Goal: Register for event/course

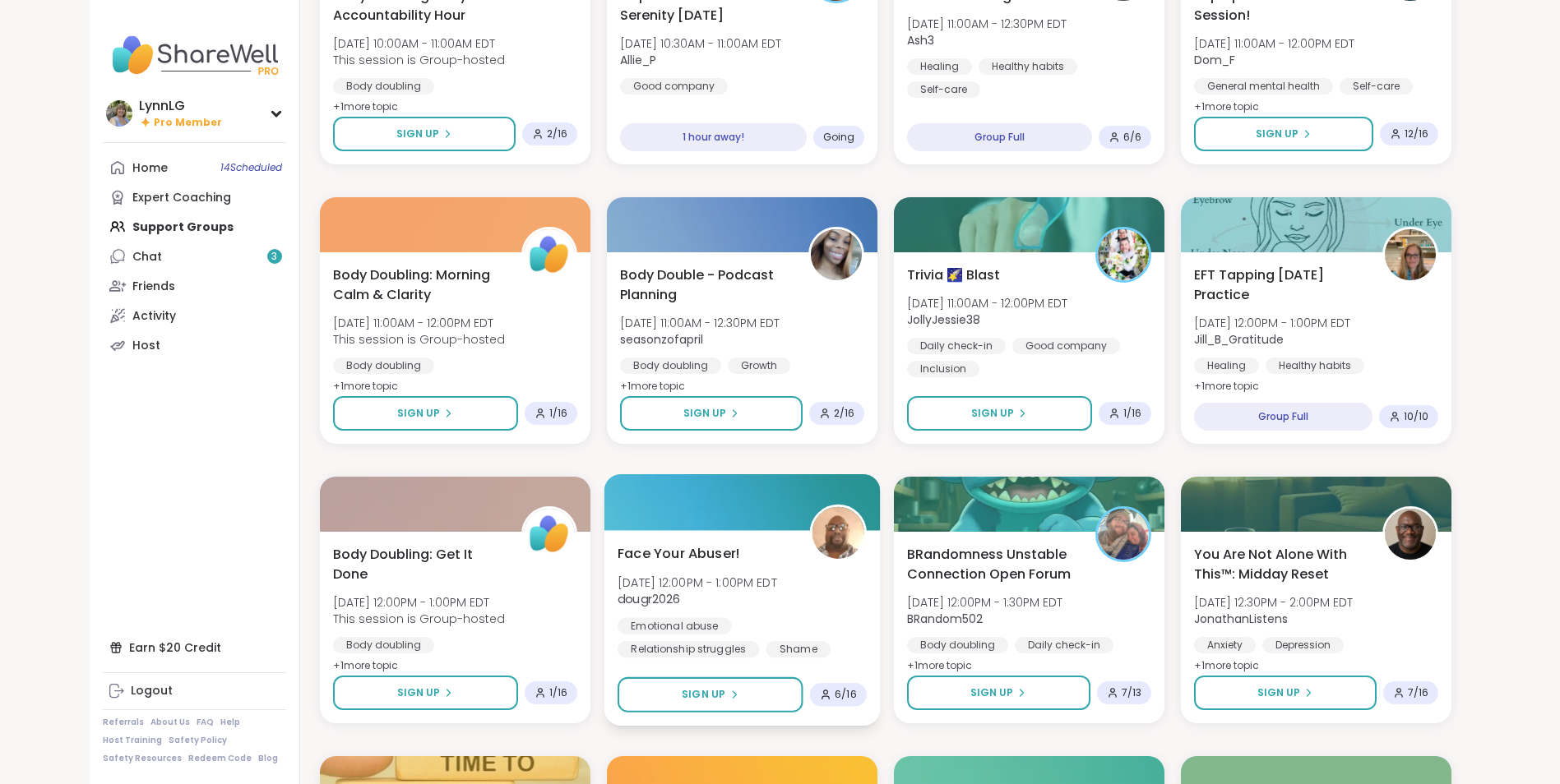
scroll to position [573, 0]
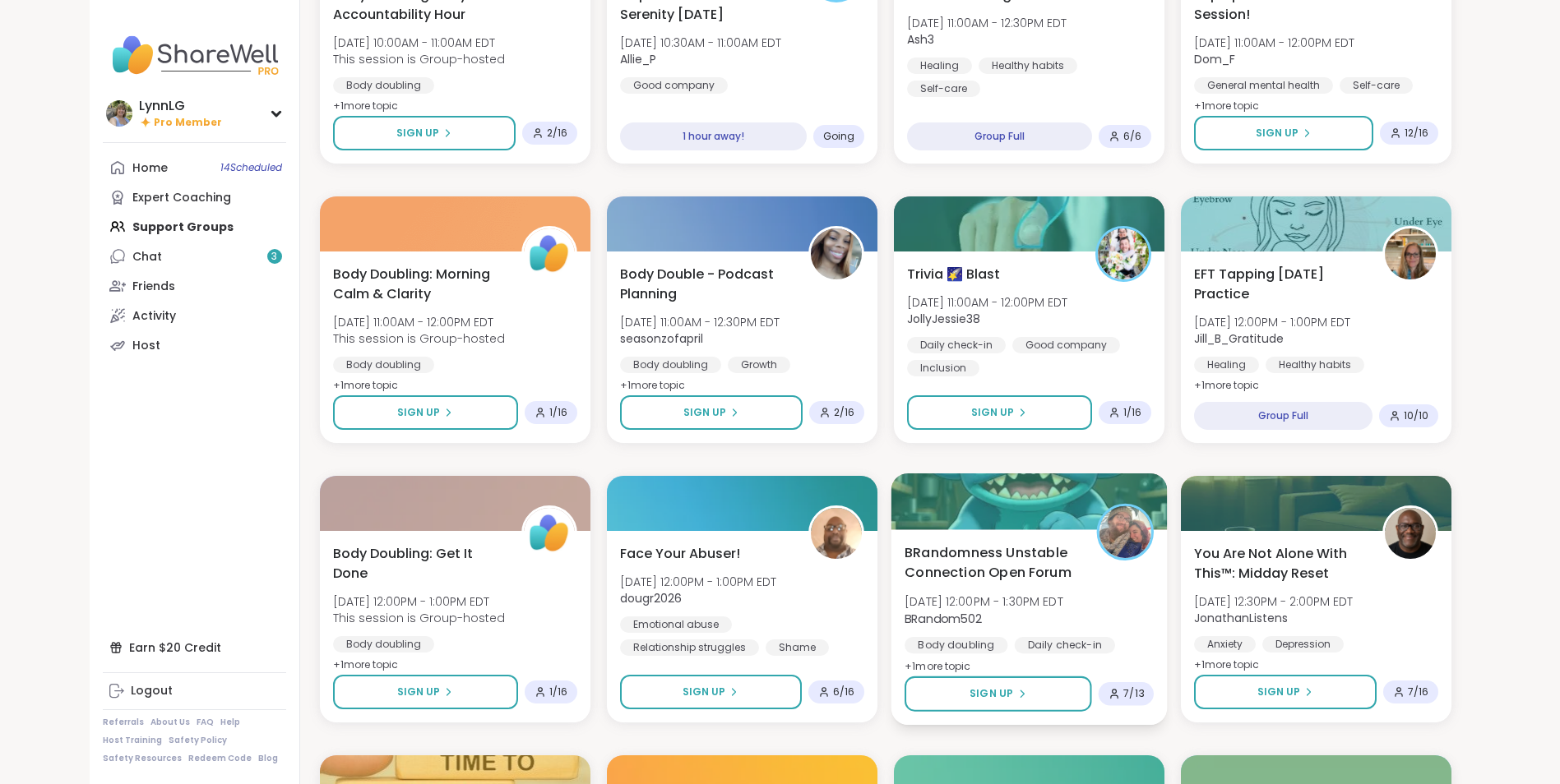
click at [1112, 604] on div "BRandomness Unstable Connection Open Forum Sun, Oct 12 | 12:00PM - 1:30PM EDT B…" at bounding box center [1028, 609] width 249 height 134
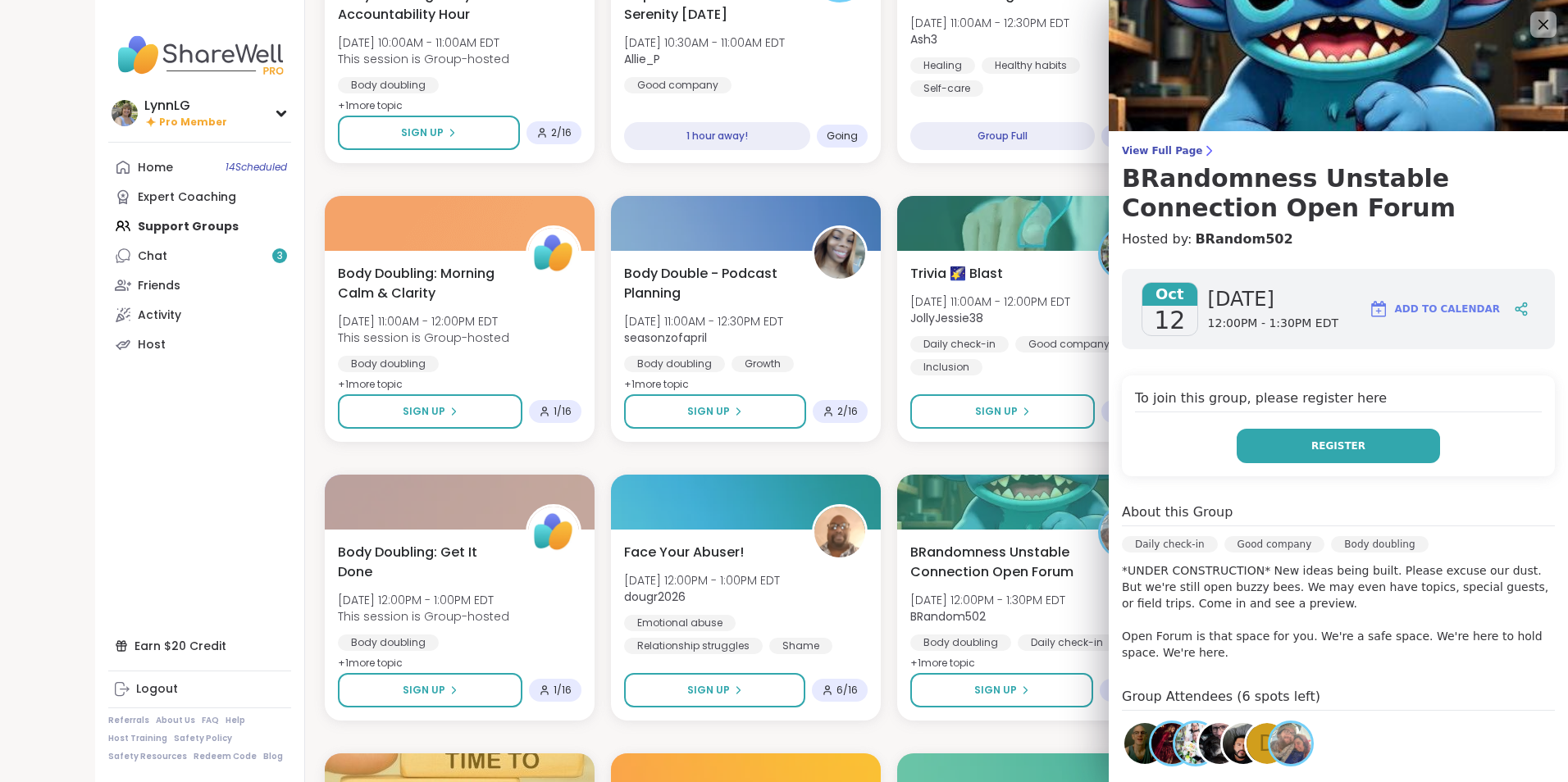
click at [1317, 441] on span "Register" at bounding box center [1338, 446] width 54 height 15
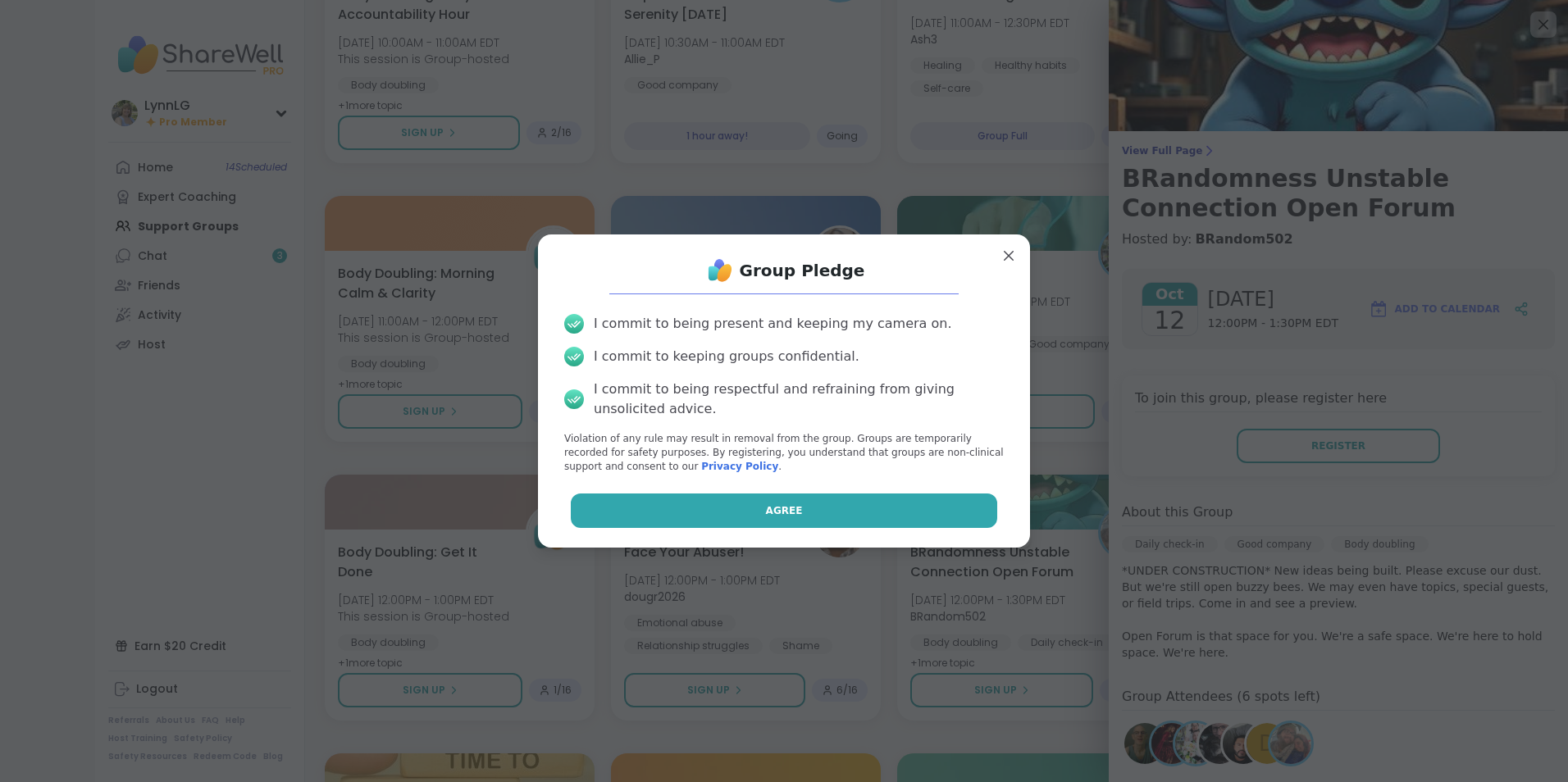
click at [834, 507] on button "Agree" at bounding box center [784, 511] width 427 height 34
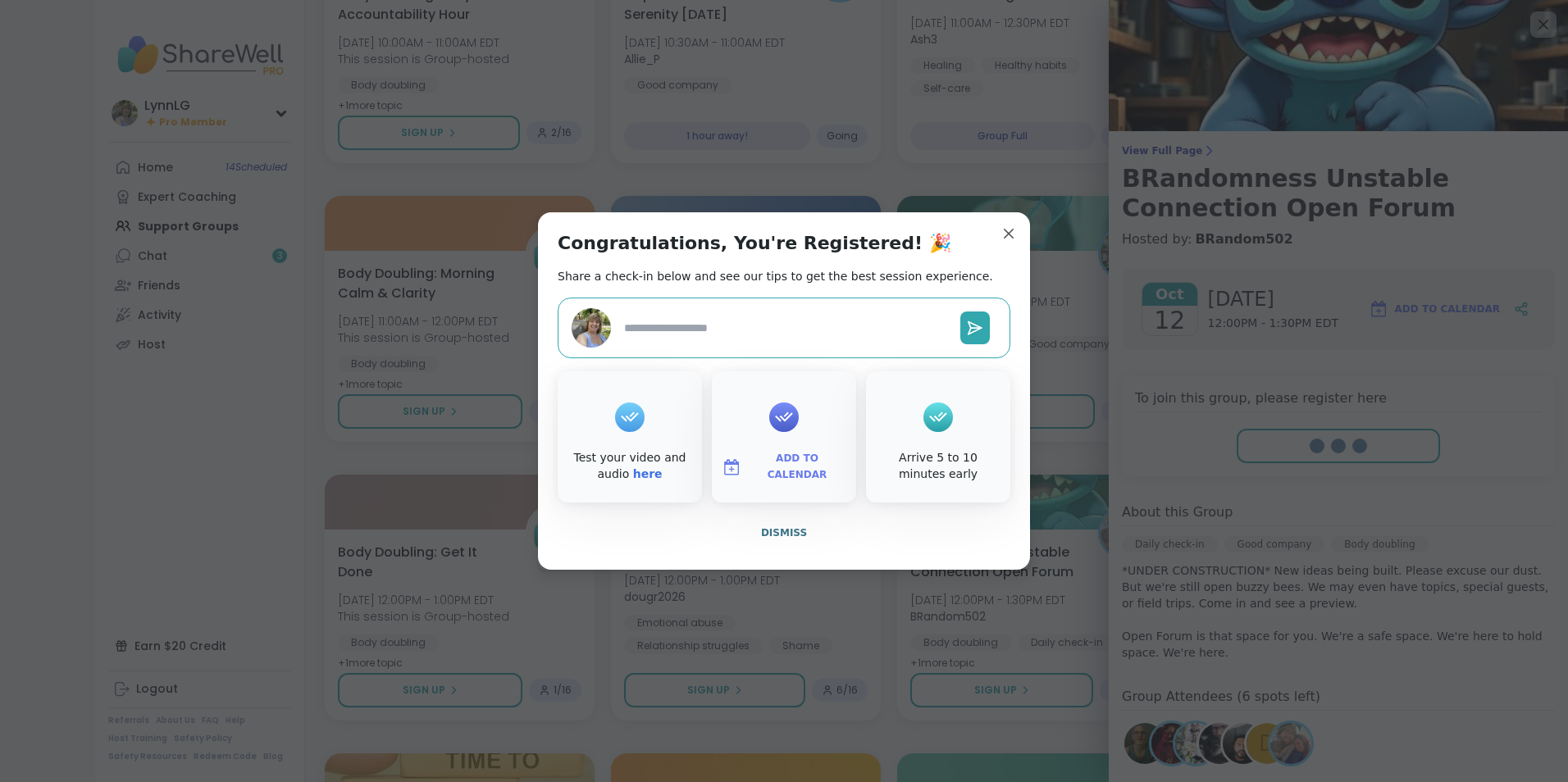
type textarea "*"
click at [769, 529] on span "Dismiss" at bounding box center [784, 533] width 46 height 11
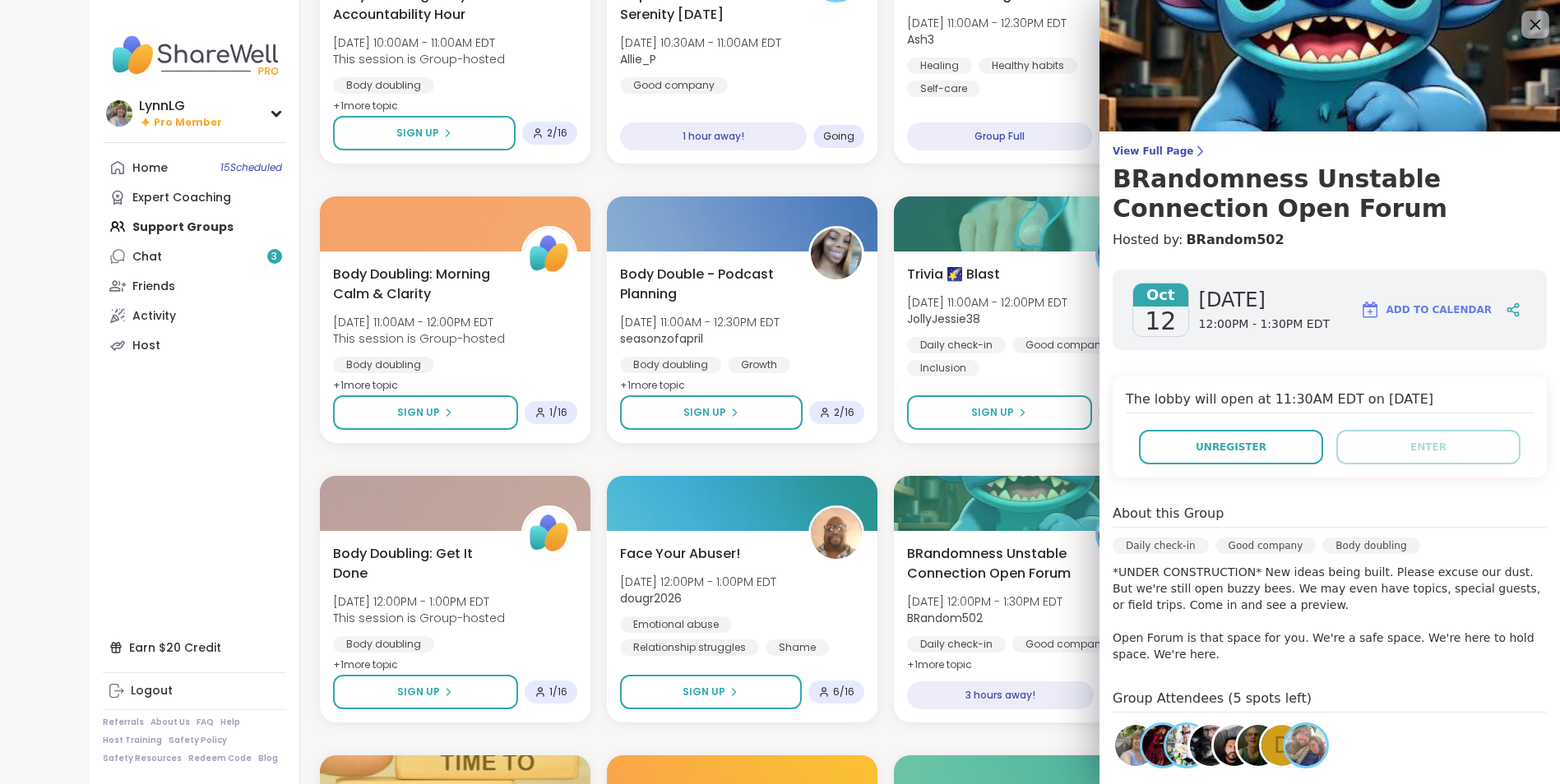
click at [1531, 23] on icon at bounding box center [1535, 24] width 21 height 21
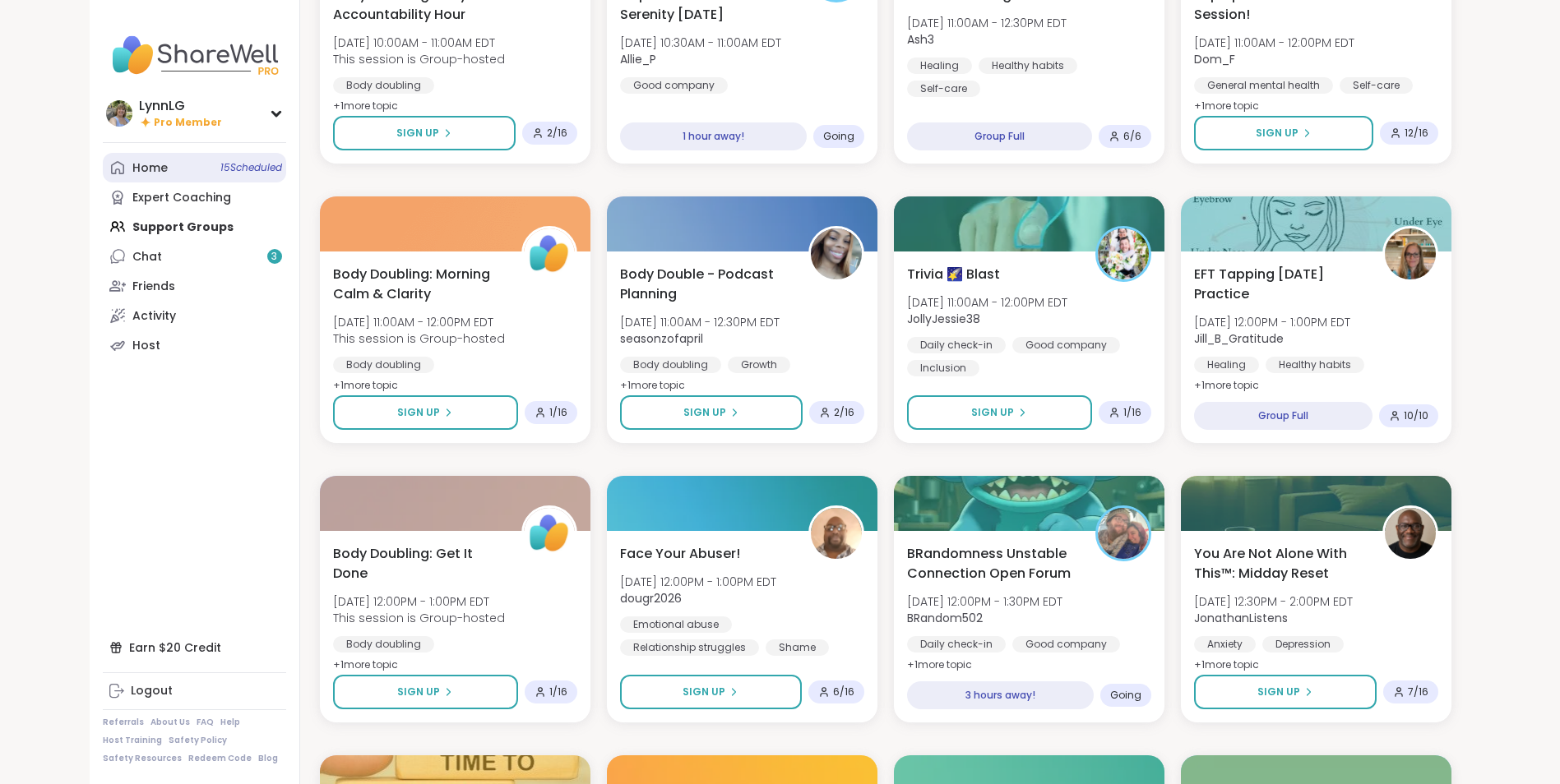
click at [224, 172] on span "15 Scheduled" at bounding box center [251, 167] width 62 height 13
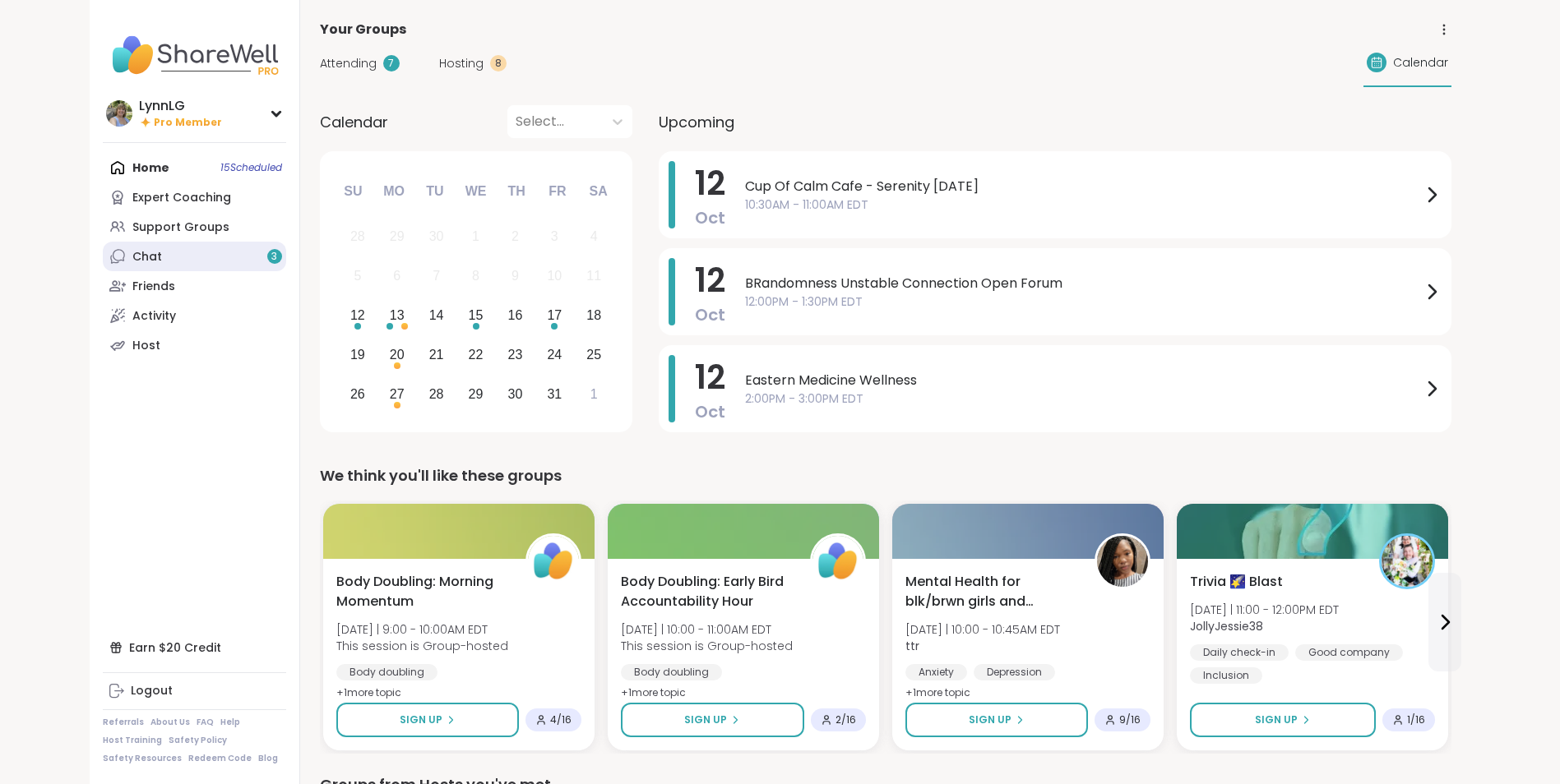
click at [147, 255] on div "Chat 3" at bounding box center [147, 257] width 30 height 16
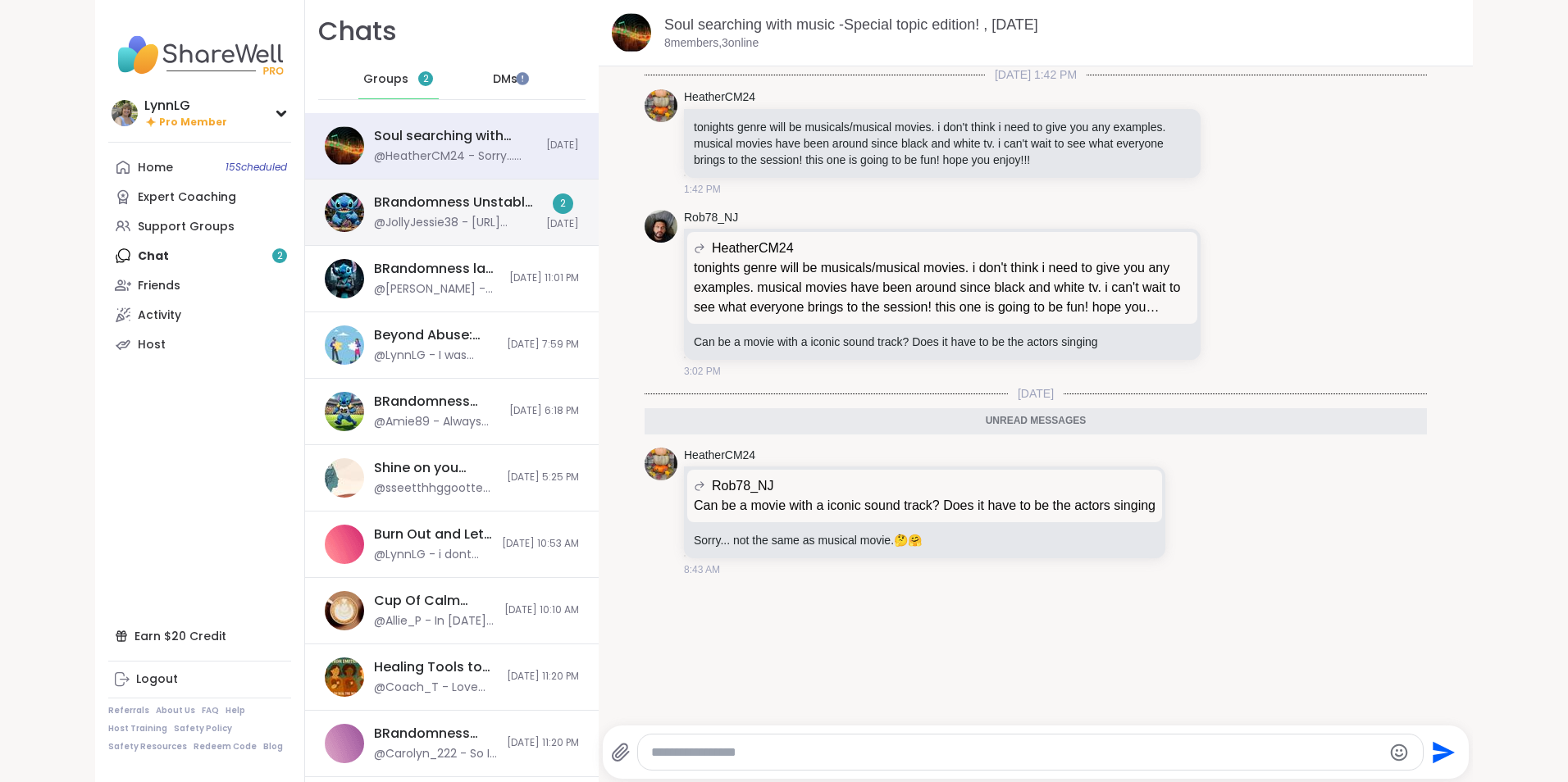
click at [482, 220] on div "@JollyJessie38 - https://sharewellnow.com/session/3f084c7c-8d84-4adc-a60e-f4523…" at bounding box center [455, 223] width 162 height 16
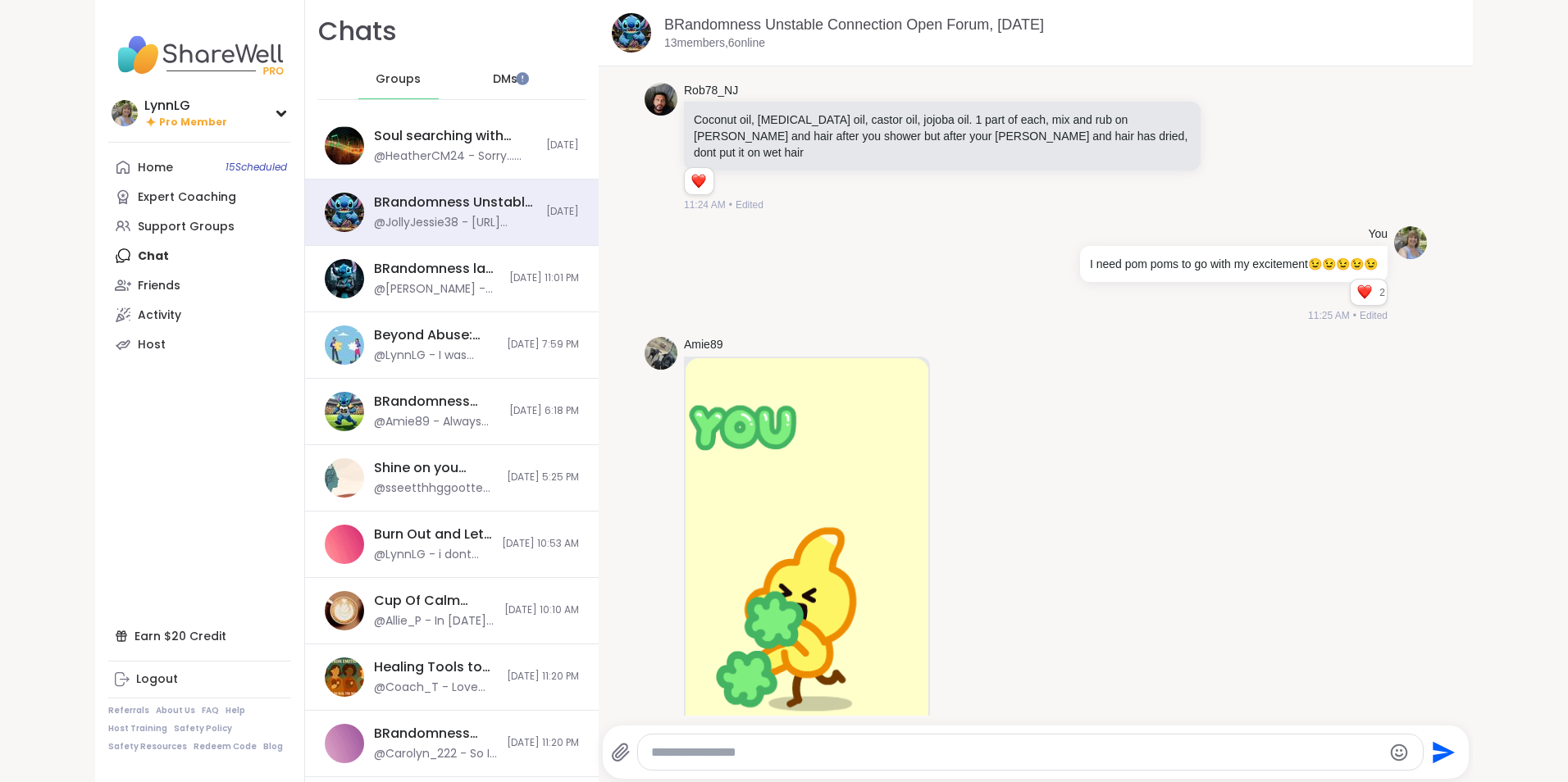
scroll to position [3880, 0]
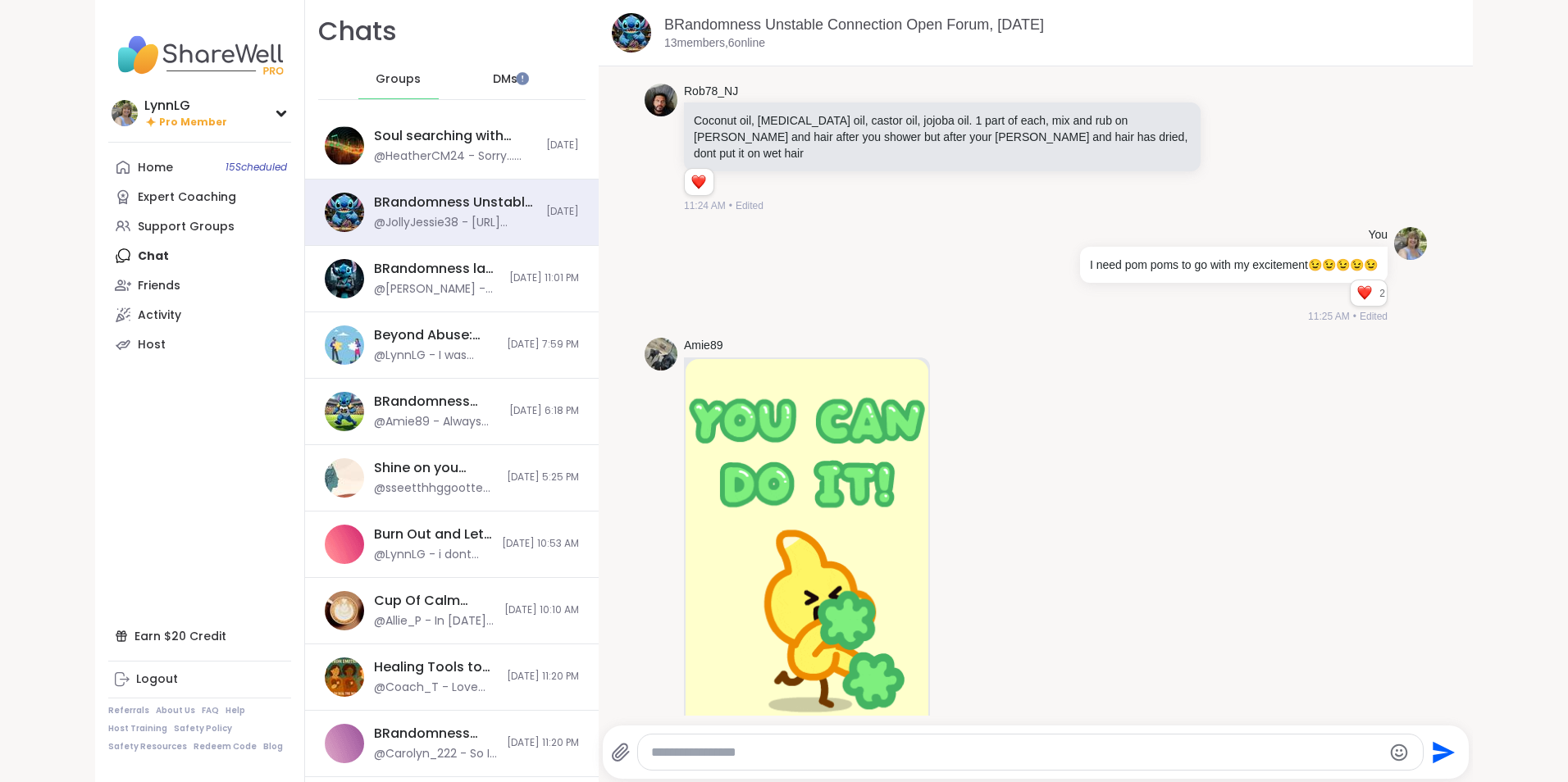
click at [493, 77] on span "DMs" at bounding box center [505, 79] width 25 height 16
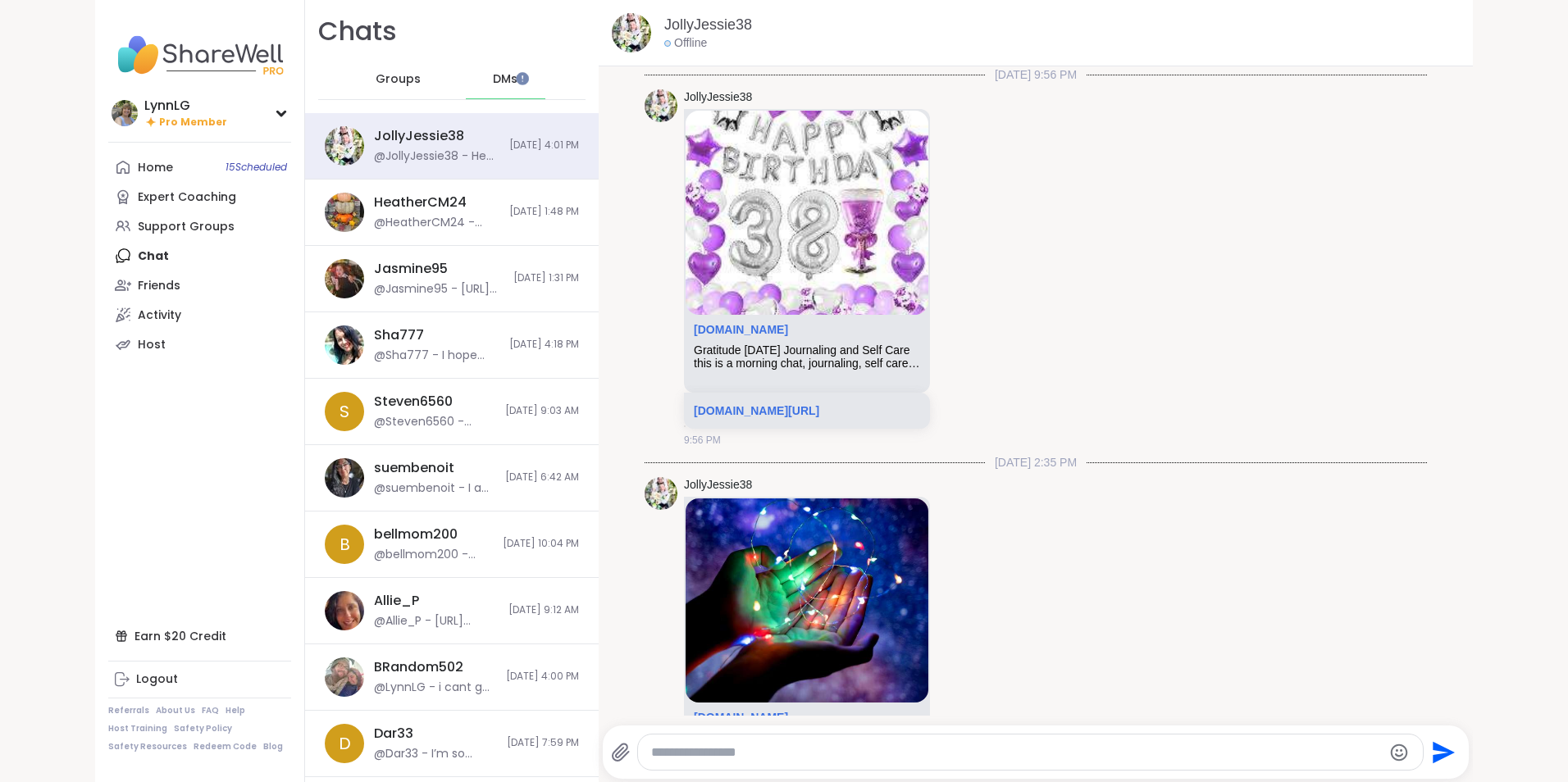
scroll to position [2891, 0]
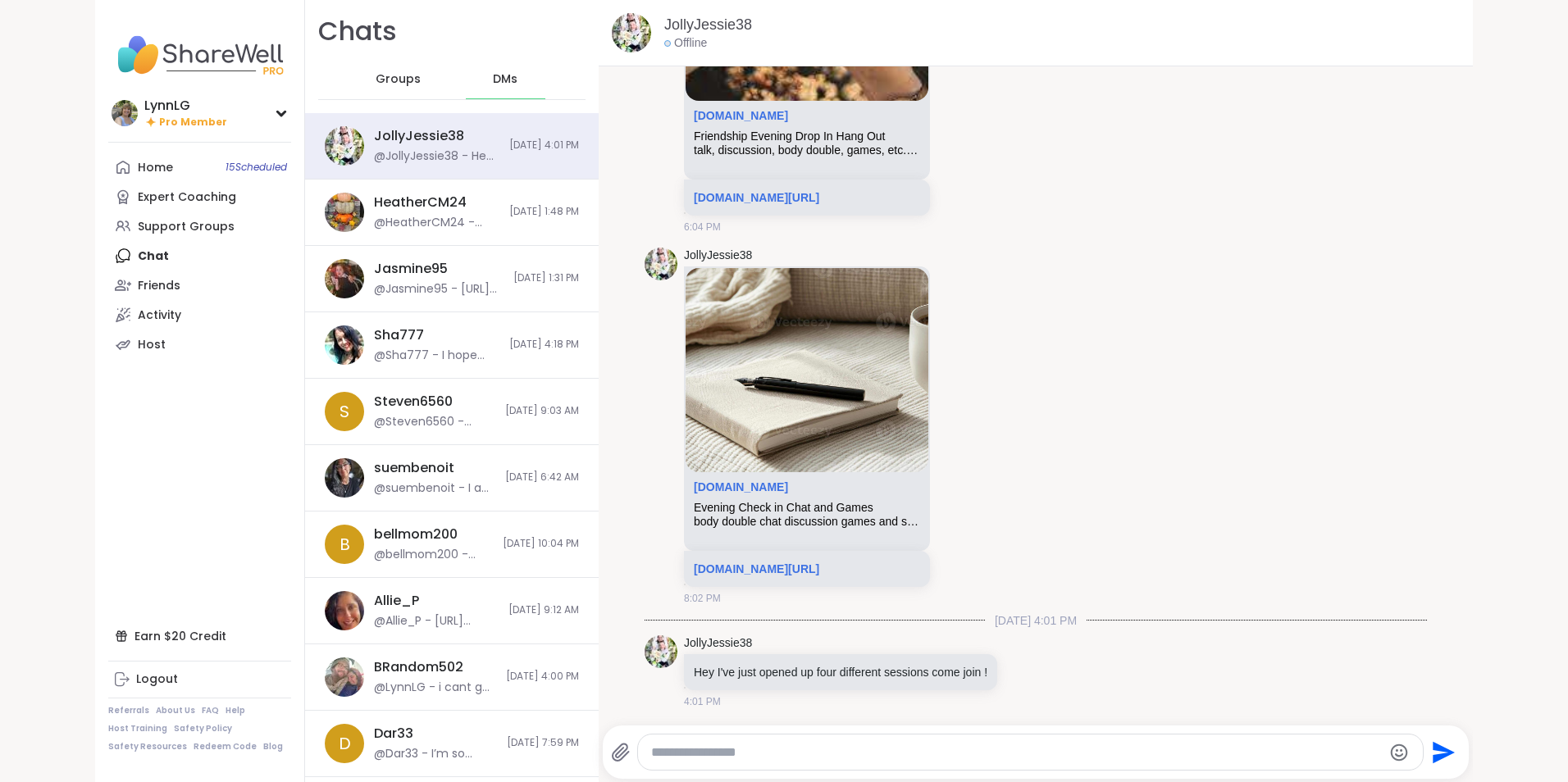
click at [378, 79] on span "Groups" at bounding box center [398, 79] width 45 height 16
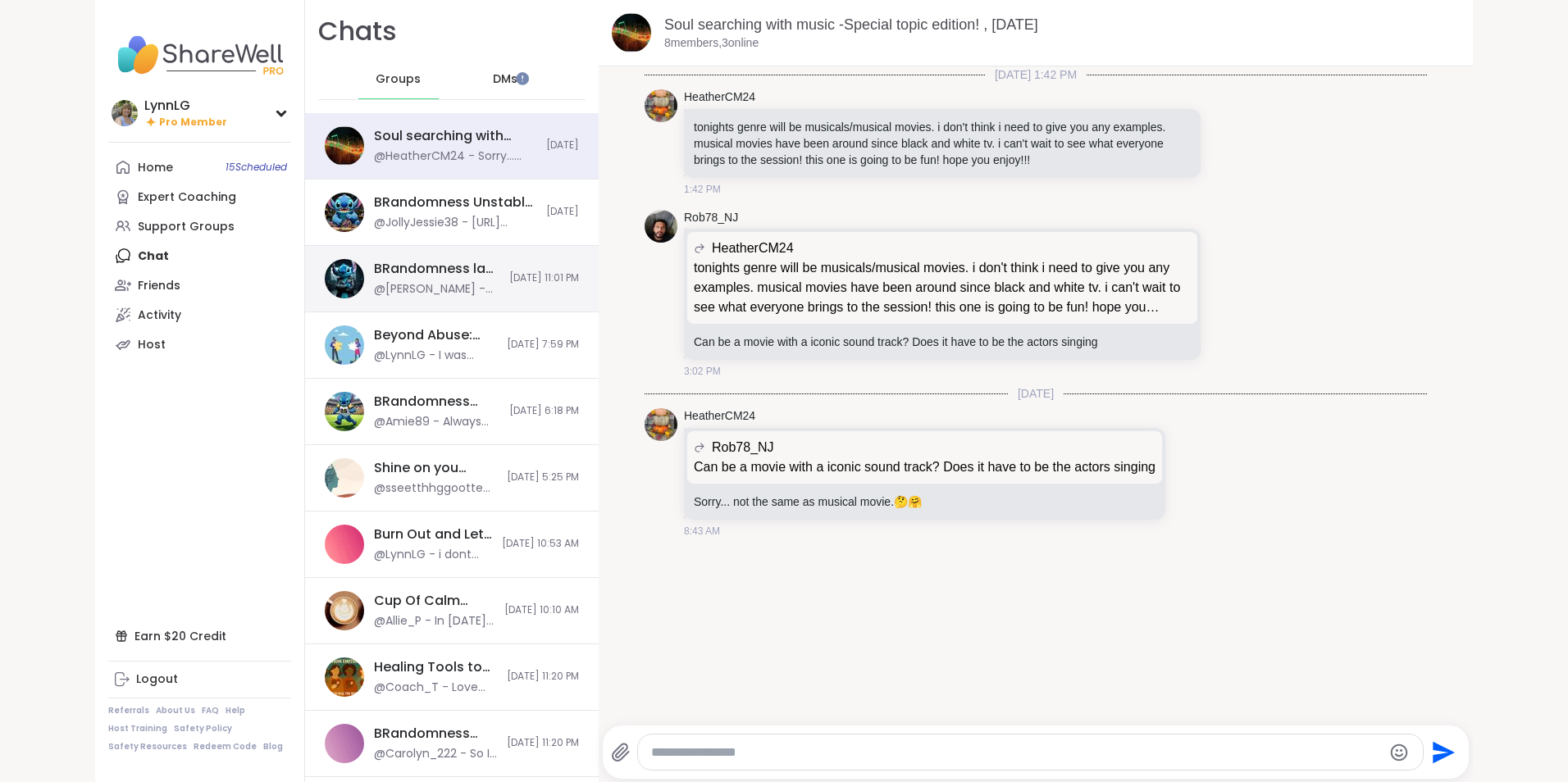
click at [459, 286] on div "@lyssa - agreed thank you brandon ! and too everyone for upholding the safe pla…" at bounding box center [436, 289] width 126 height 16
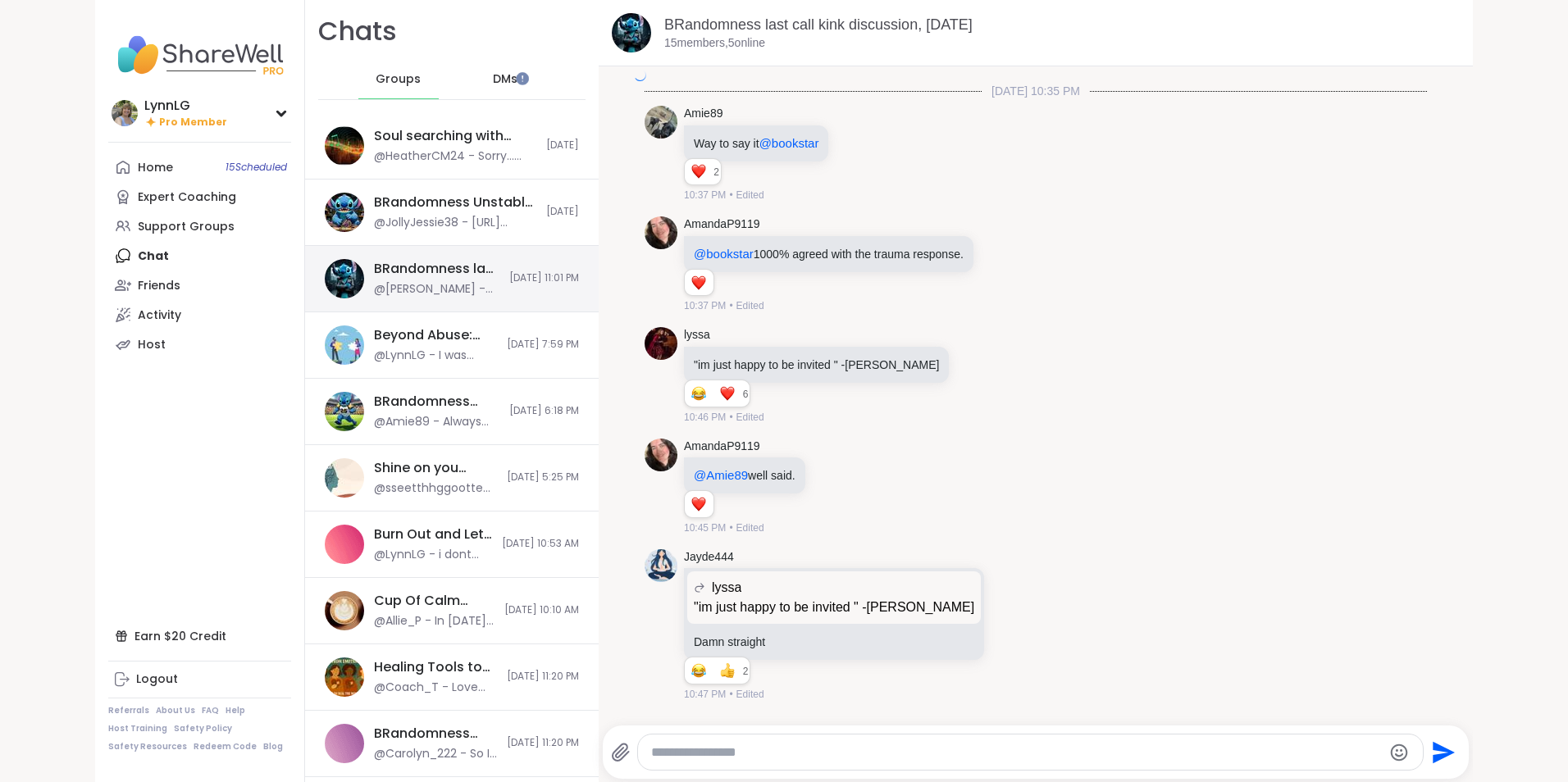
scroll to position [6125, 0]
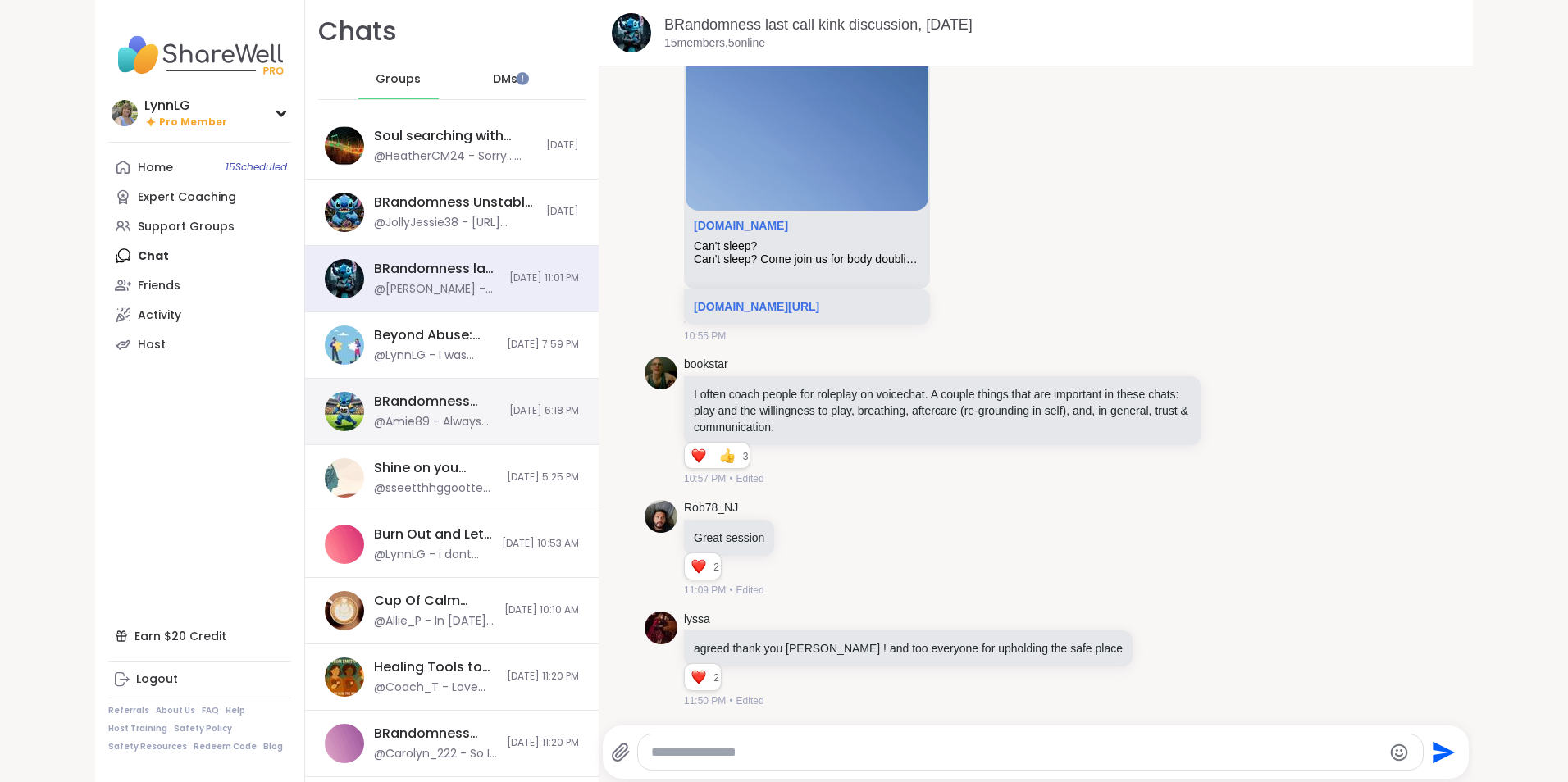
click at [448, 420] on div "@Amie89 - Always here for ya! You can dm me if youd like and ill text you my nu…" at bounding box center [436, 422] width 126 height 16
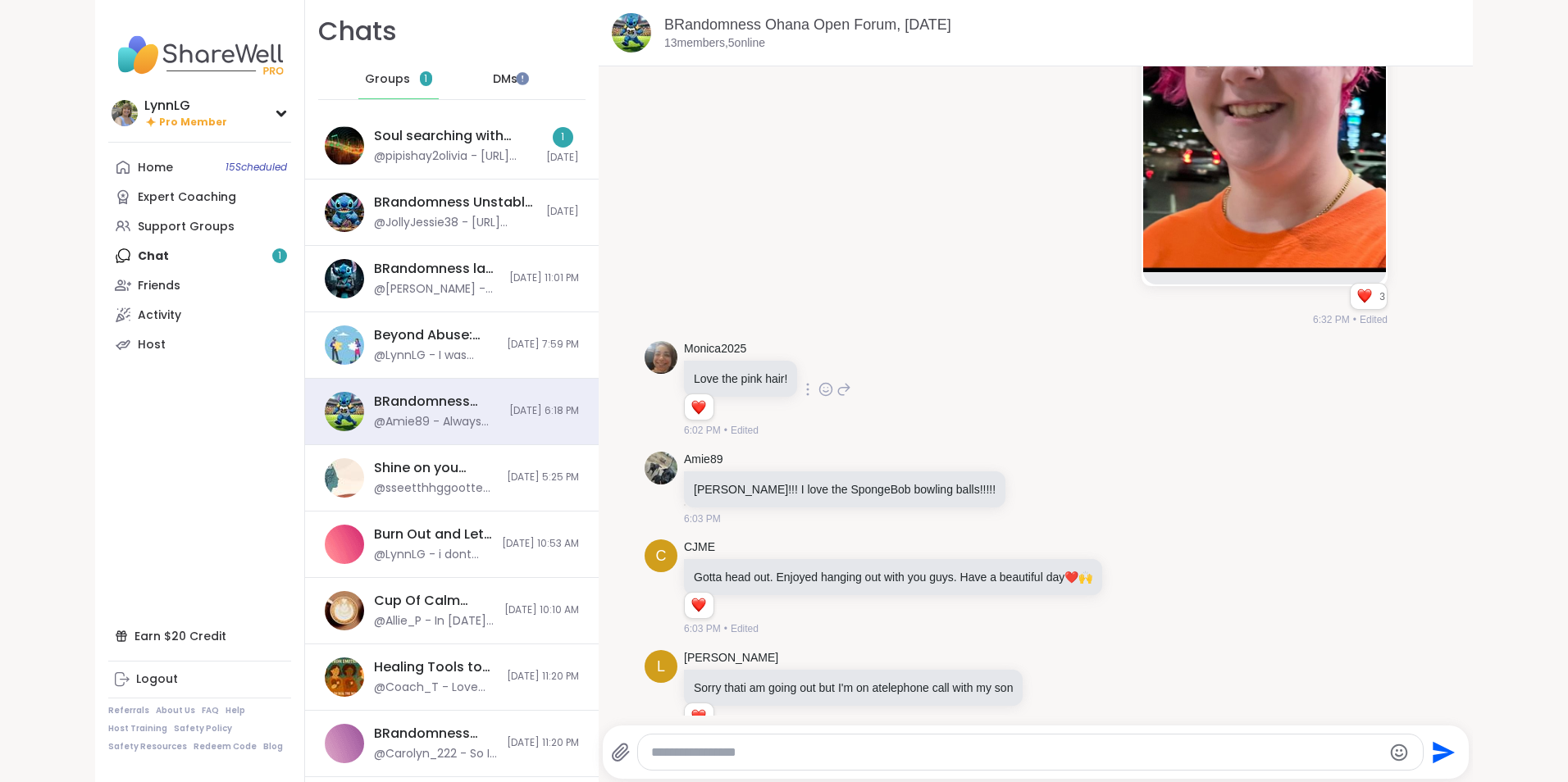
scroll to position [4419, 0]
click at [818, 389] on icon at bounding box center [825, 388] width 15 height 16
click at [818, 364] on div "Select Reaction: Heart" at bounding box center [825, 362] width 15 height 15
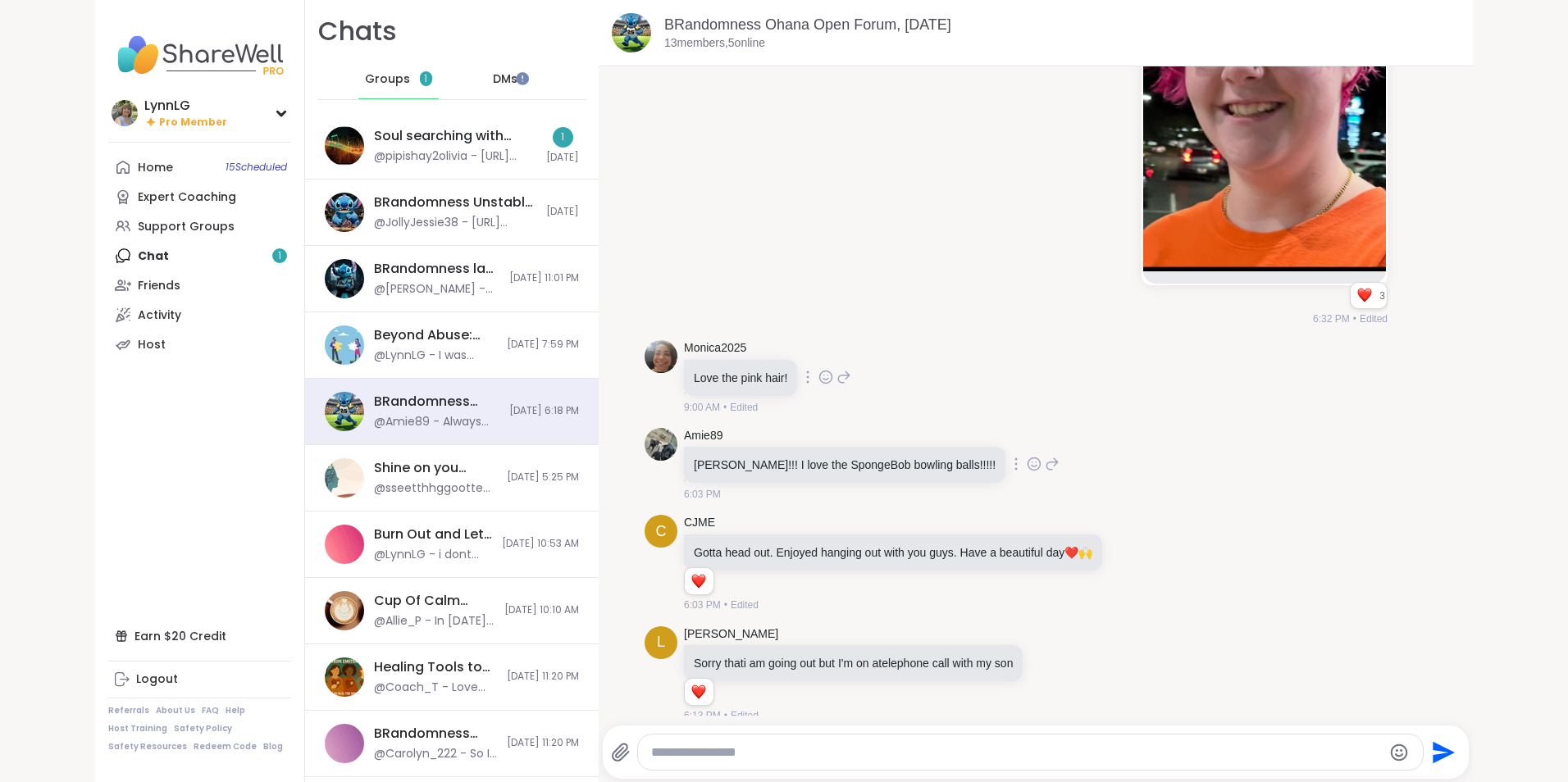
click at [1027, 466] on icon at bounding box center [1033, 464] width 15 height 16
click at [897, 437] on div "Select Reaction: Heart" at bounding box center [904, 437] width 15 height 15
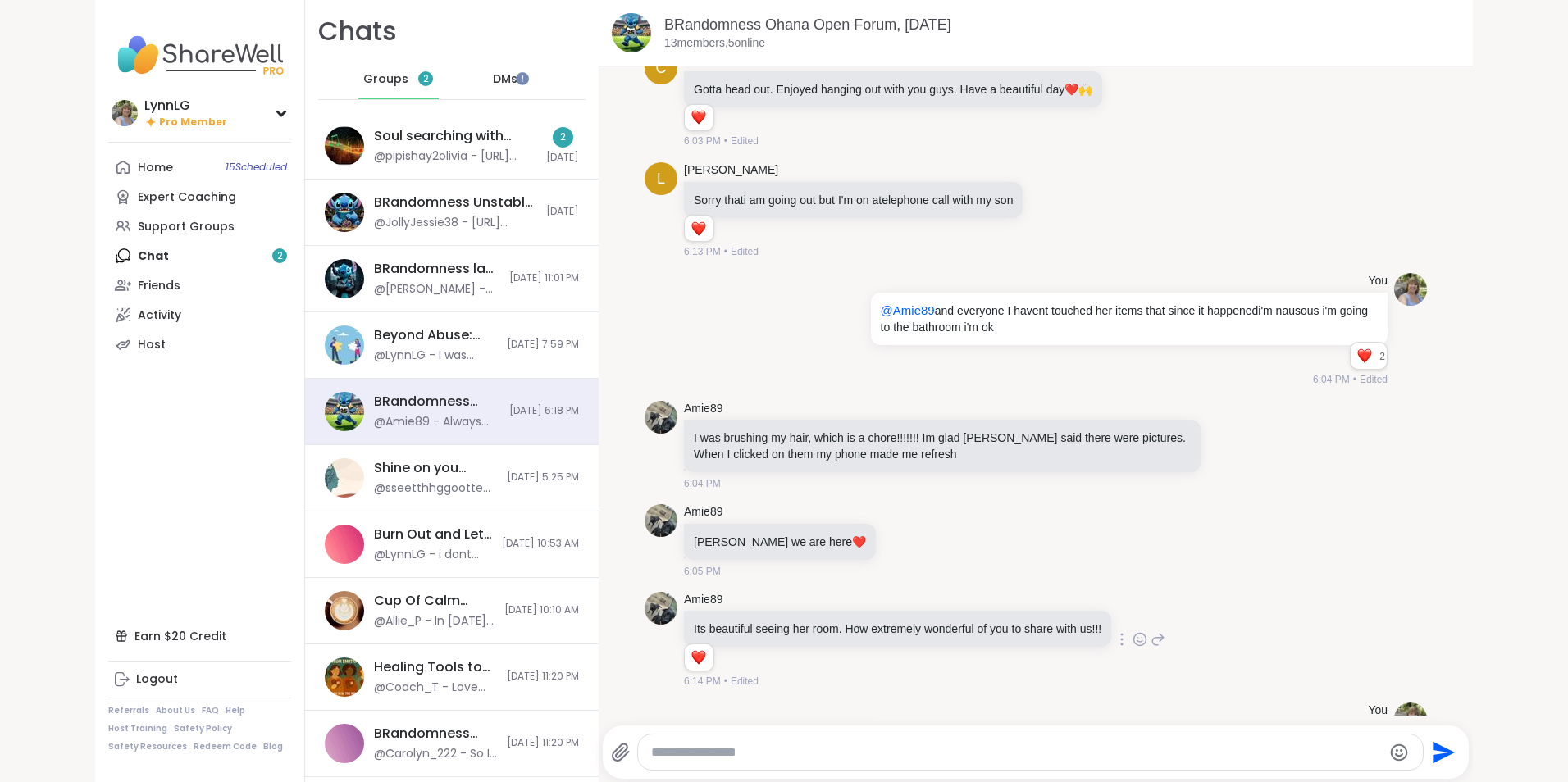
scroll to position [4906, 0]
click at [898, 535] on icon at bounding box center [904, 540] width 15 height 16
click at [898, 516] on div "Select Reaction: Heart" at bounding box center [904, 514] width 15 height 15
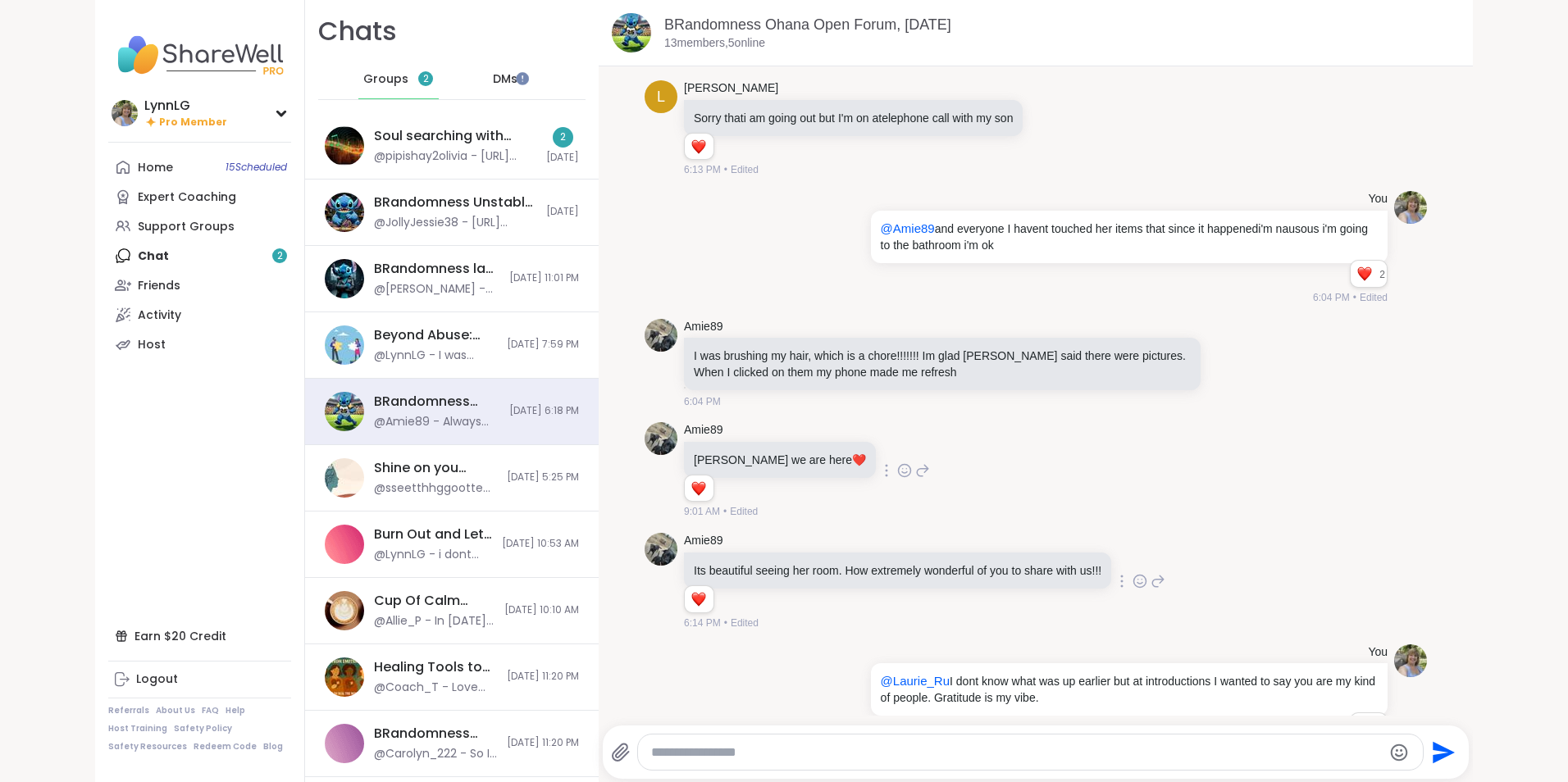
scroll to position [4988, 0]
click at [1134, 586] on icon at bounding box center [1139, 580] width 15 height 16
click at [1005, 550] on div "Select Reaction: Heart" at bounding box center [1009, 554] width 15 height 15
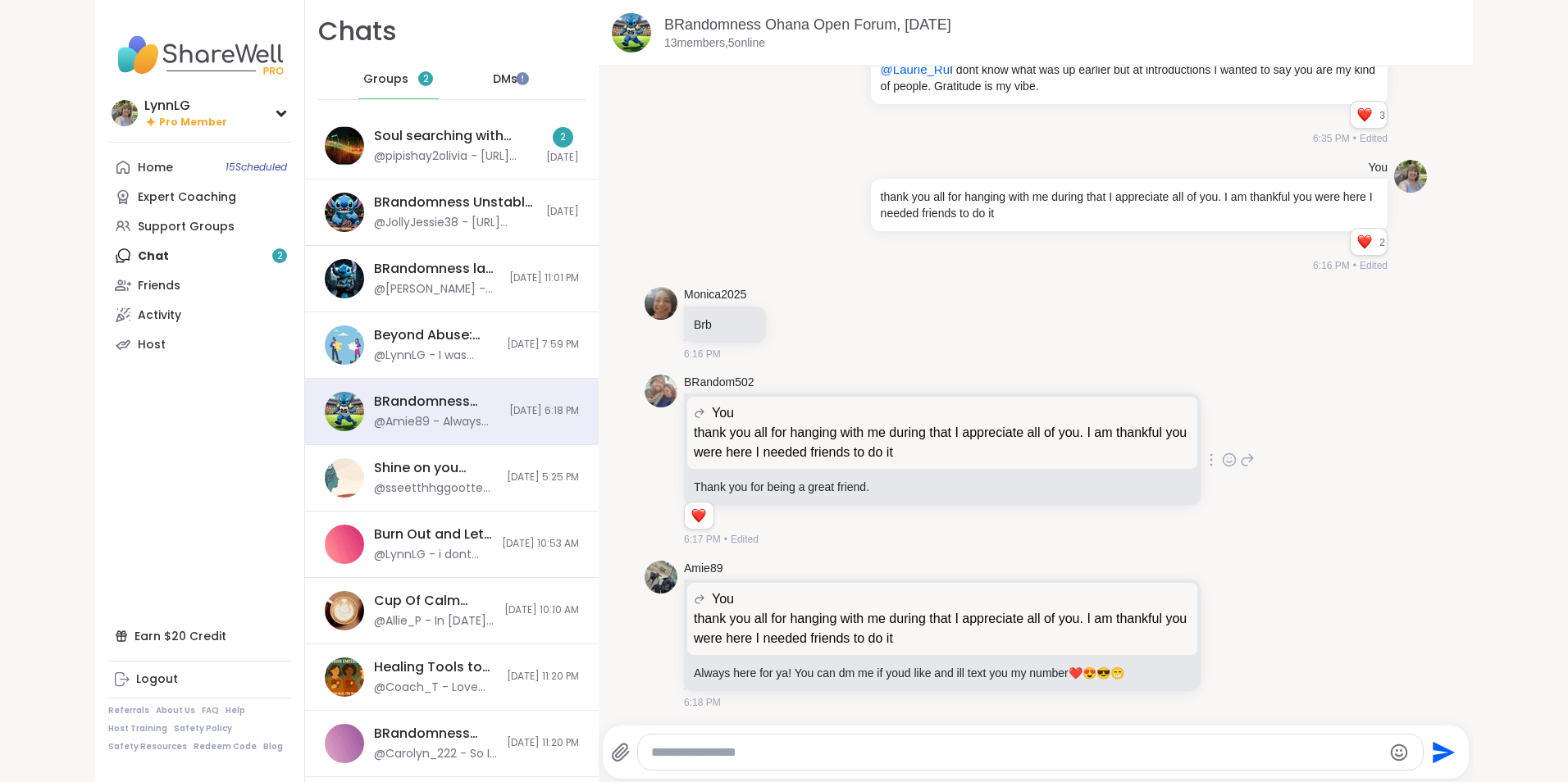
scroll to position [5600, 0]
click at [435, 154] on div "@pipishay2olivia - https://m.youtube.com/watch?v=AyyCz9z1s_M&list=RDAyyCz9z1s_M…" at bounding box center [455, 156] width 162 height 16
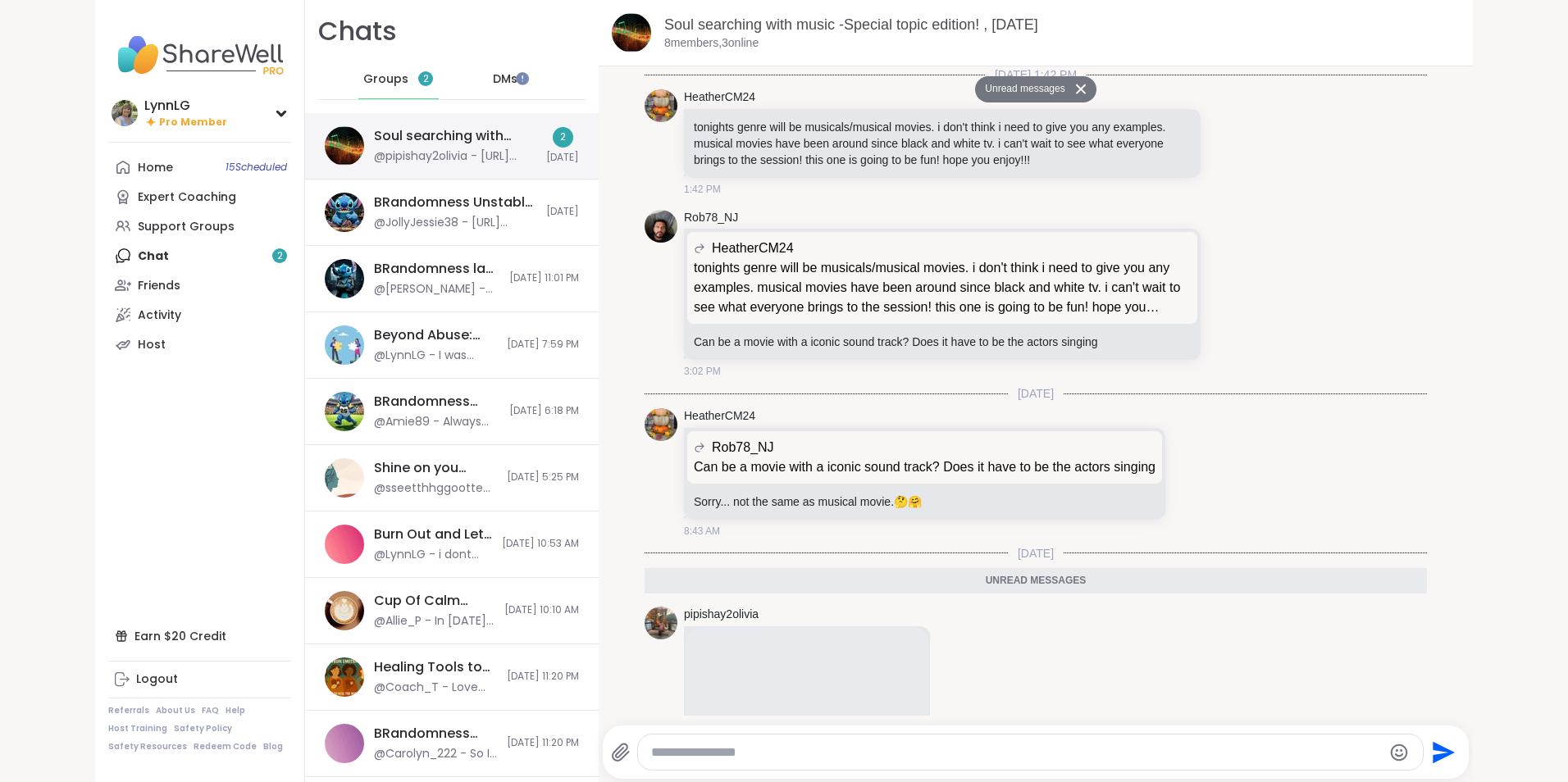
scroll to position [708, 0]
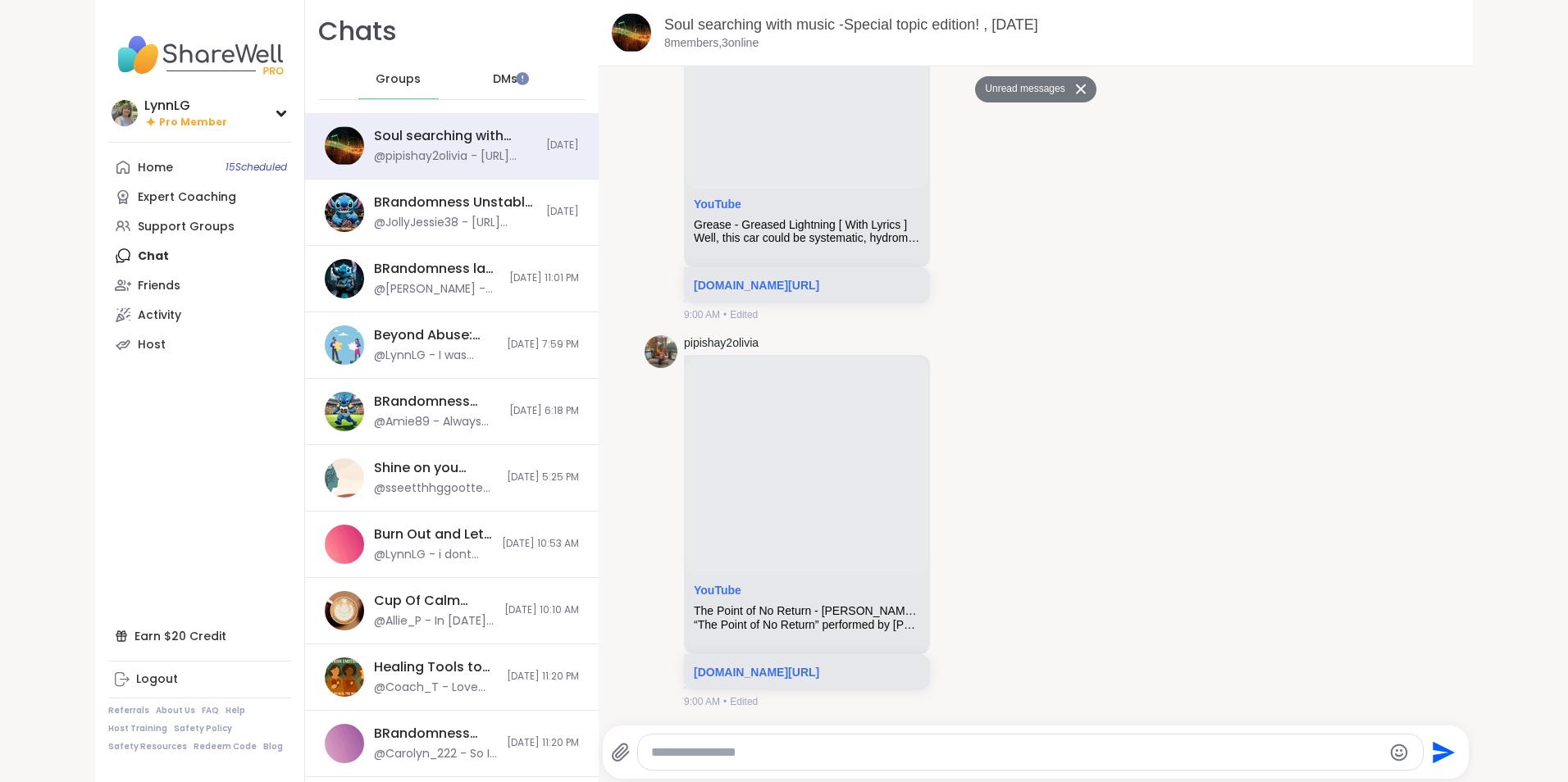
click at [391, 82] on span "Groups" at bounding box center [398, 79] width 45 height 16
click at [215, 166] on link "Home 15 Scheduled" at bounding box center [200, 167] width 183 height 30
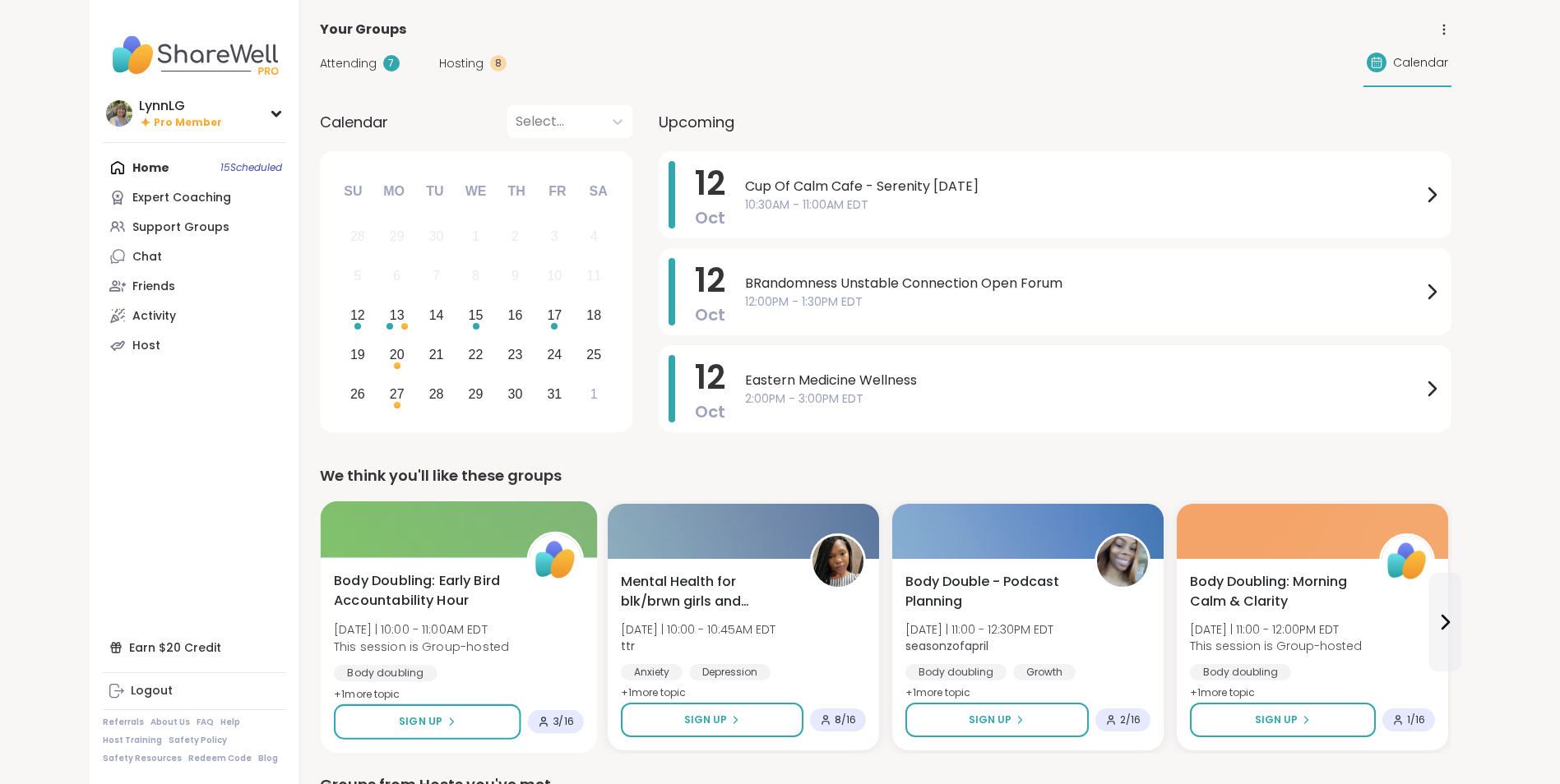
click at [404, 530] on div at bounding box center [459, 529] width 277 height 56
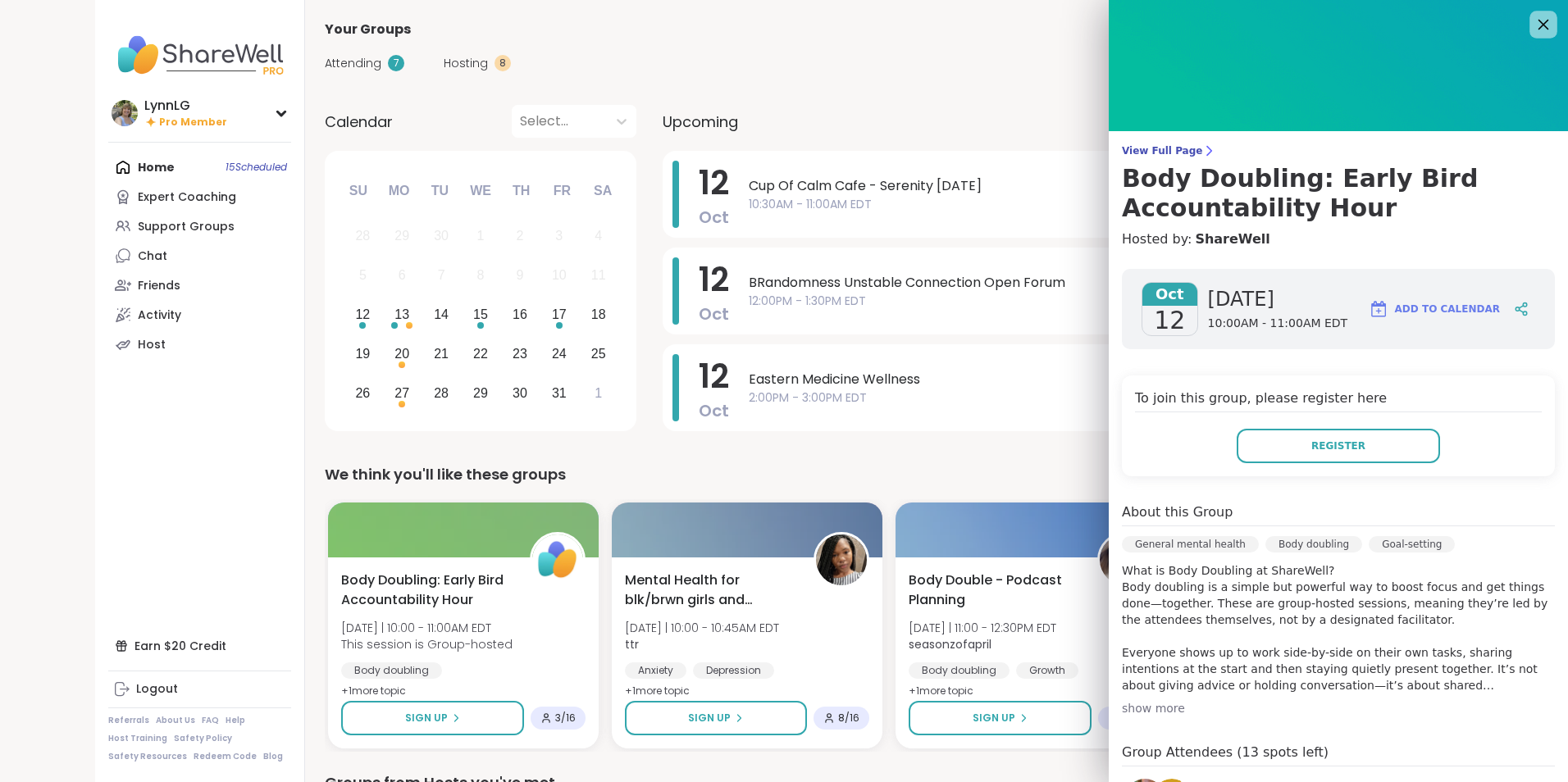
click at [1533, 26] on icon at bounding box center [1543, 24] width 20 height 20
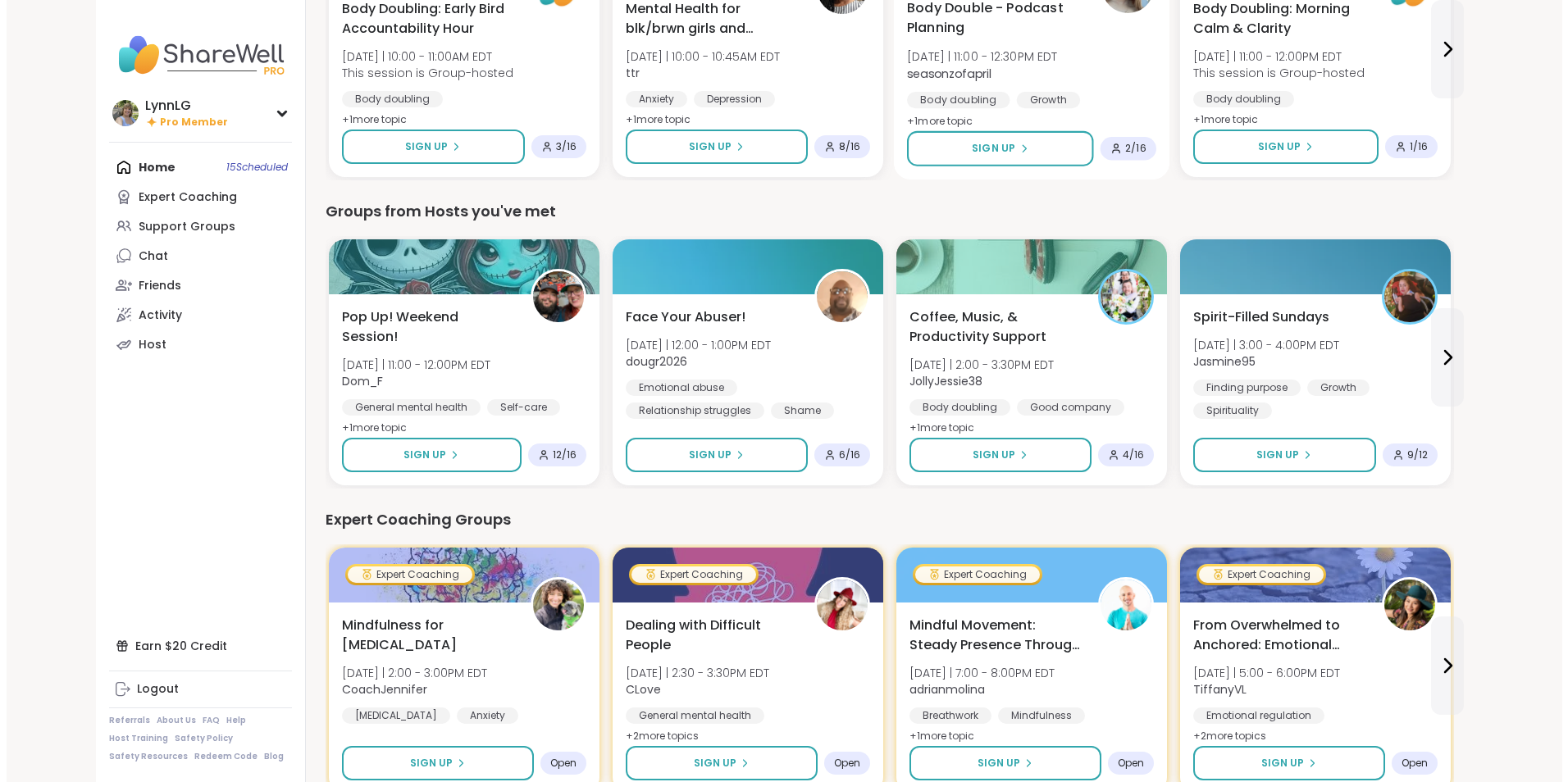
scroll to position [573, 0]
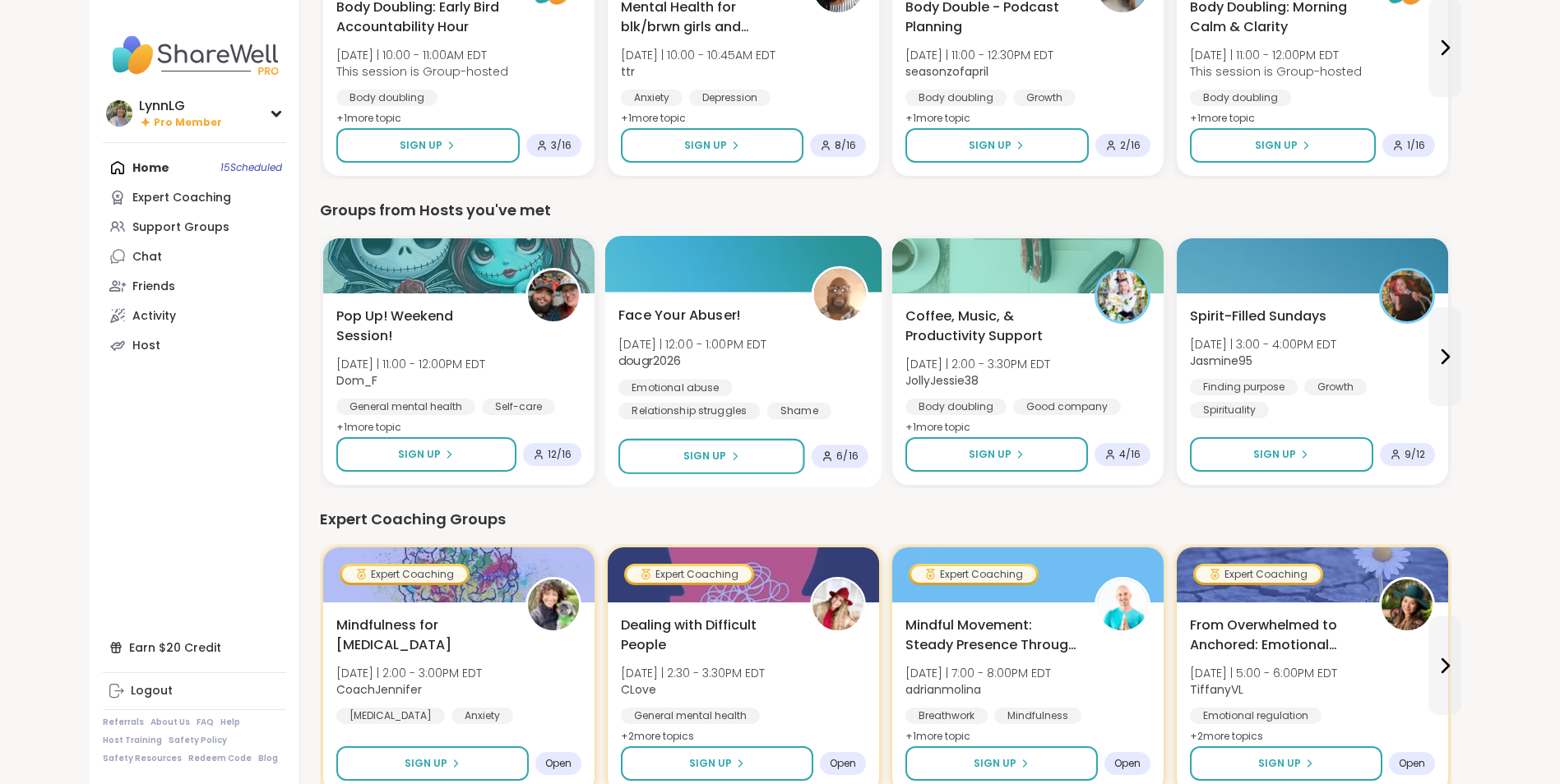
click at [698, 285] on div at bounding box center [743, 264] width 277 height 56
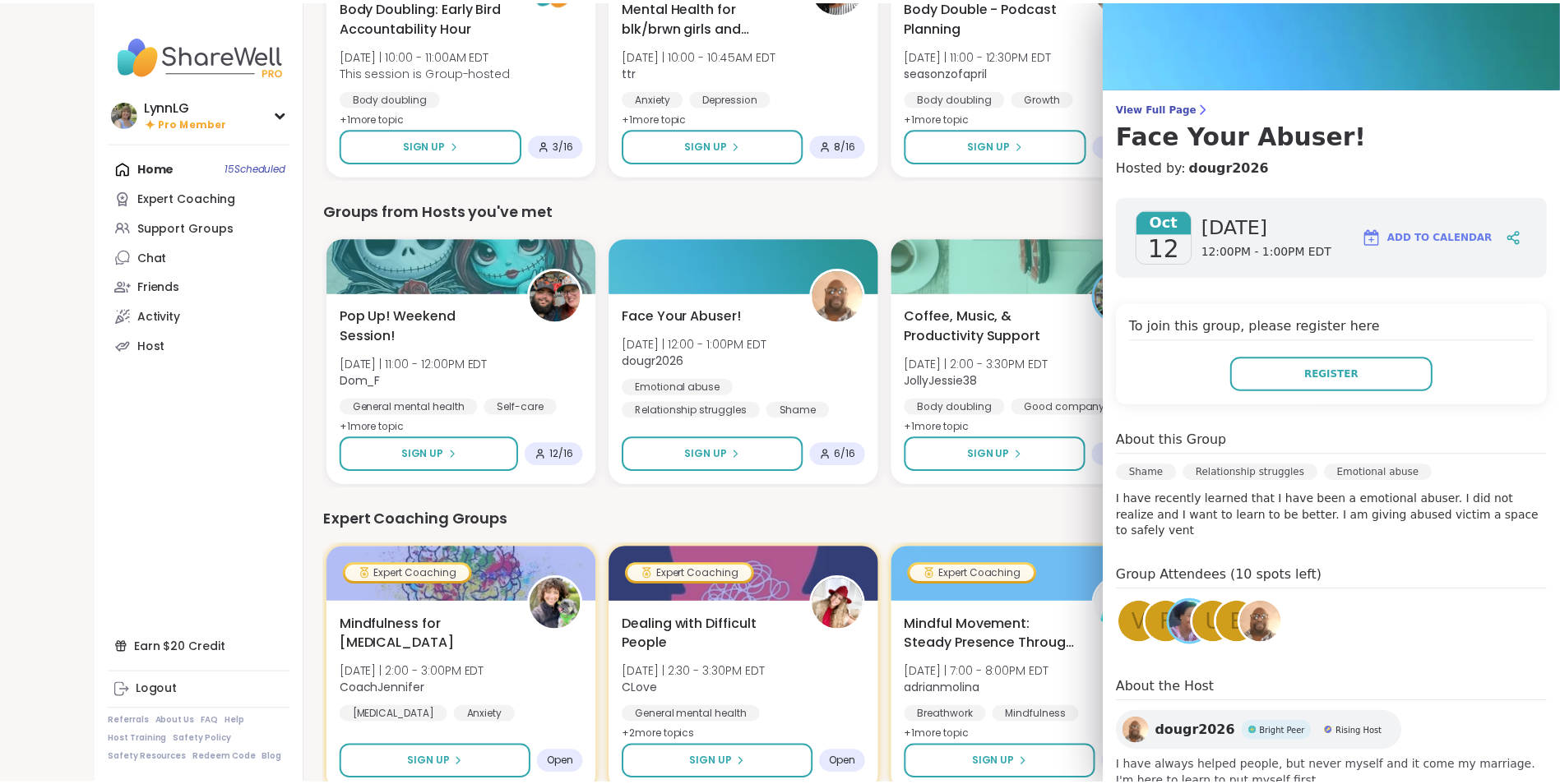
scroll to position [0, 0]
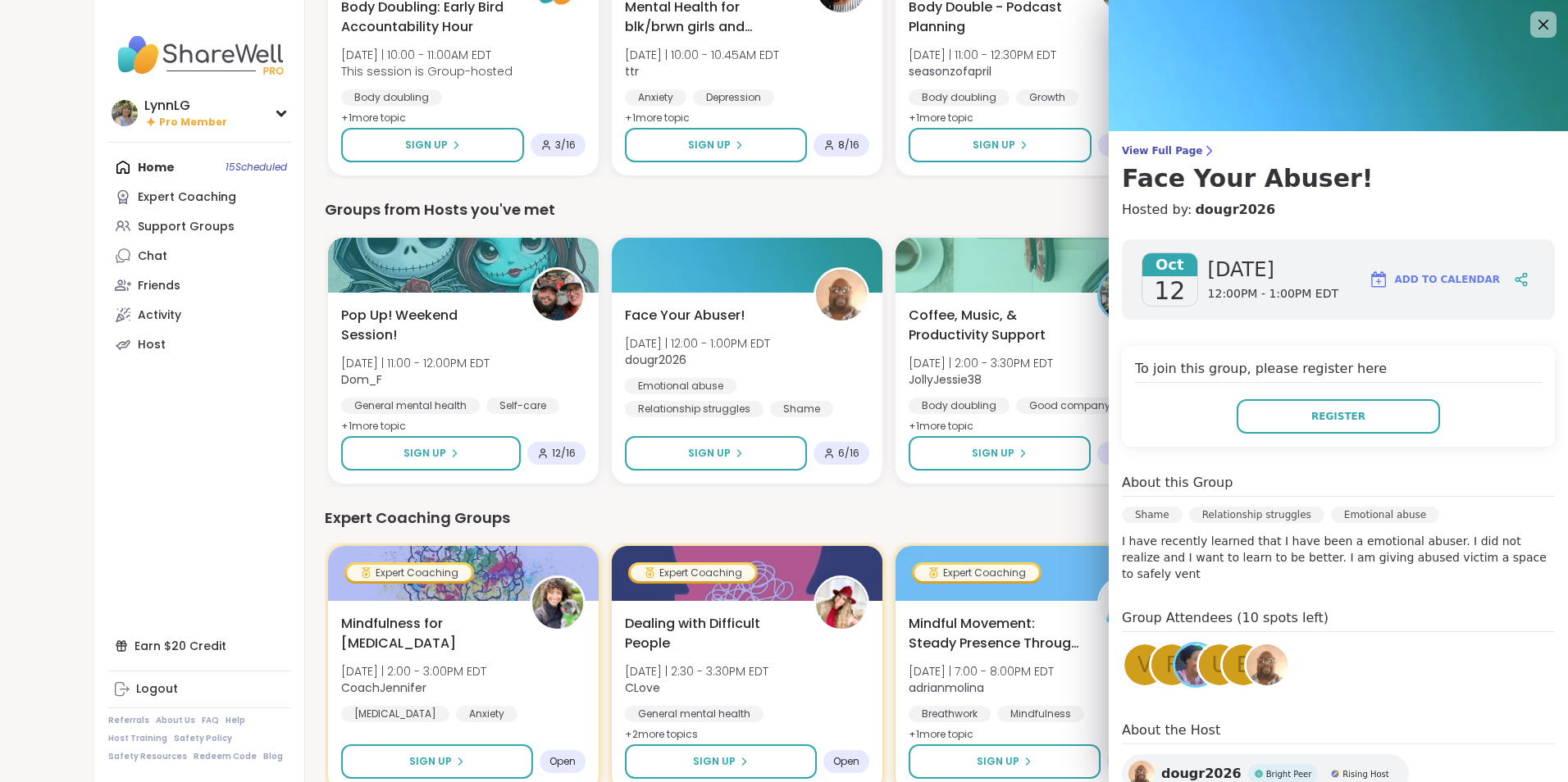
drag, startPoint x: 1519, startPoint y: 24, endPoint x: 1503, endPoint y: 32, distance: 17.9
click at [1539, 25] on icon at bounding box center [1544, 25] width 10 height 10
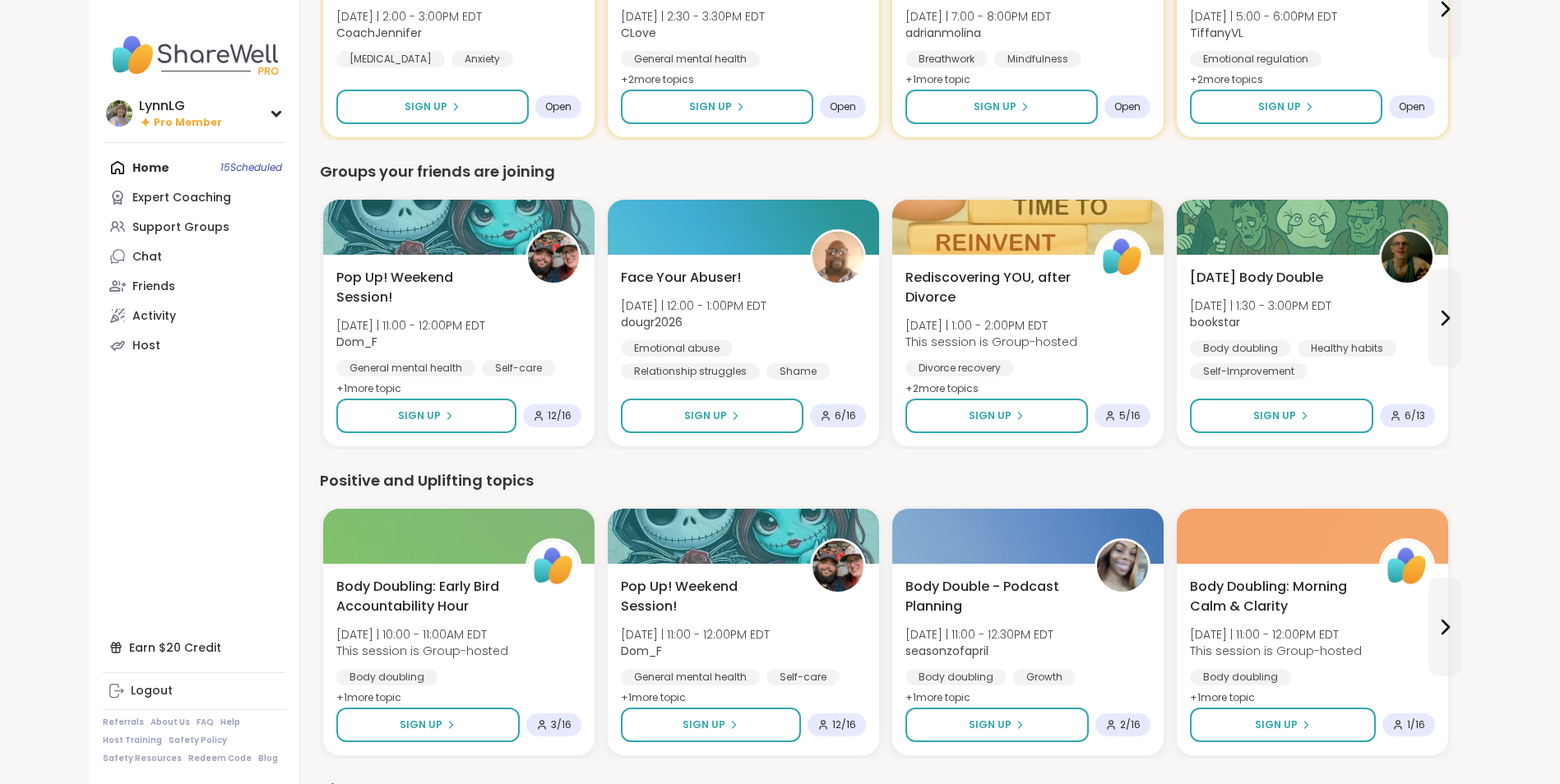
scroll to position [1895, 0]
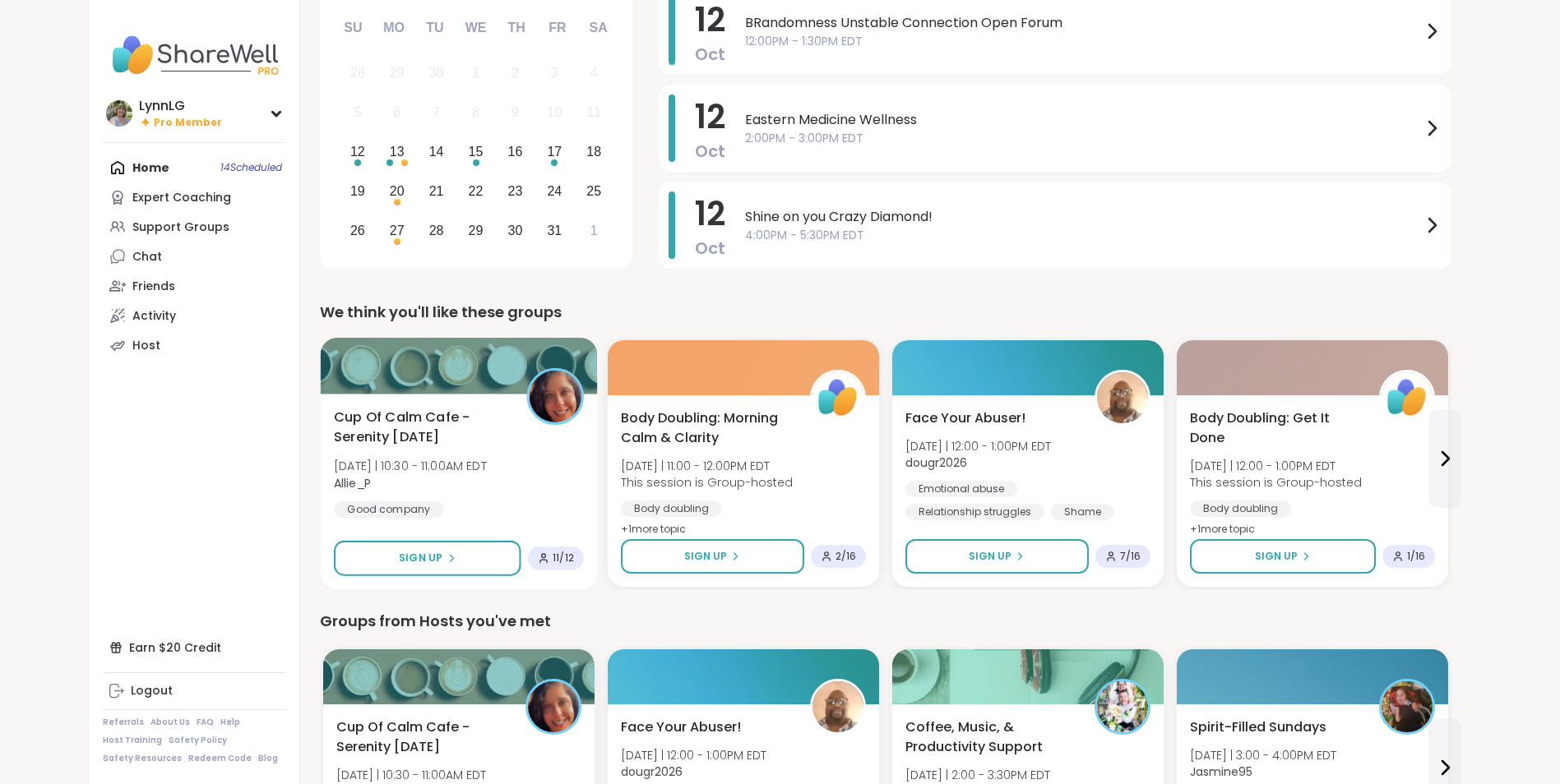
scroll to position [163, 0]
